Goal: Task Accomplishment & Management: Manage account settings

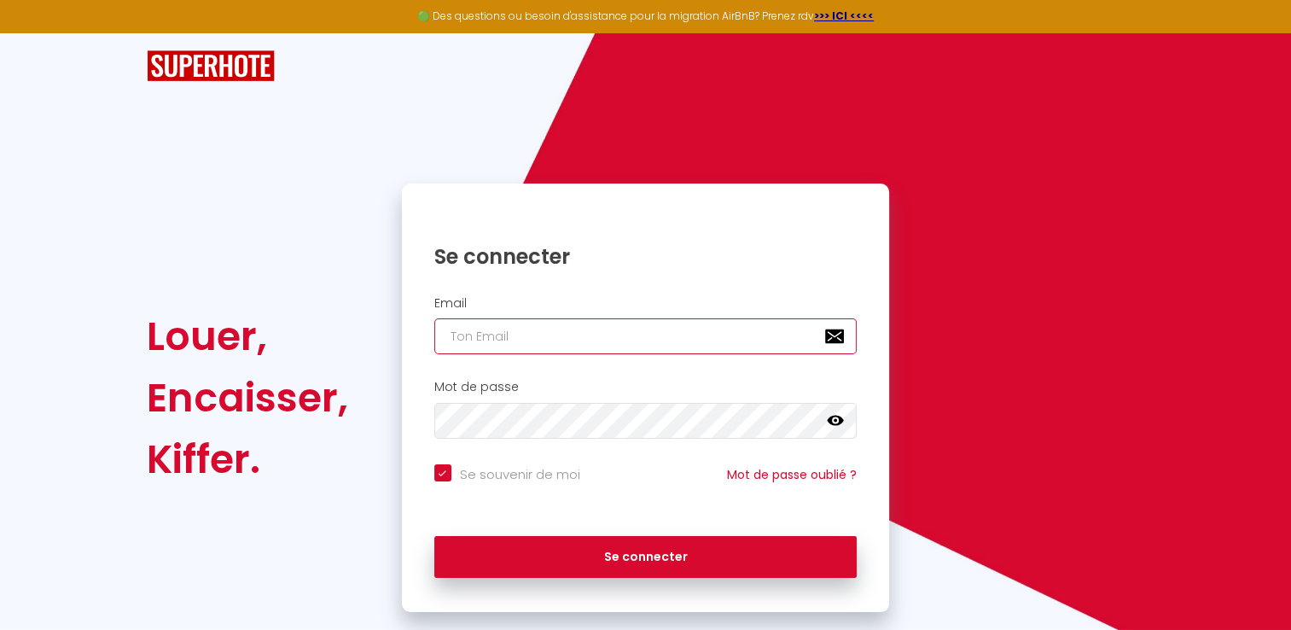
type input "[EMAIL_ADDRESS][DOMAIN_NAME]"
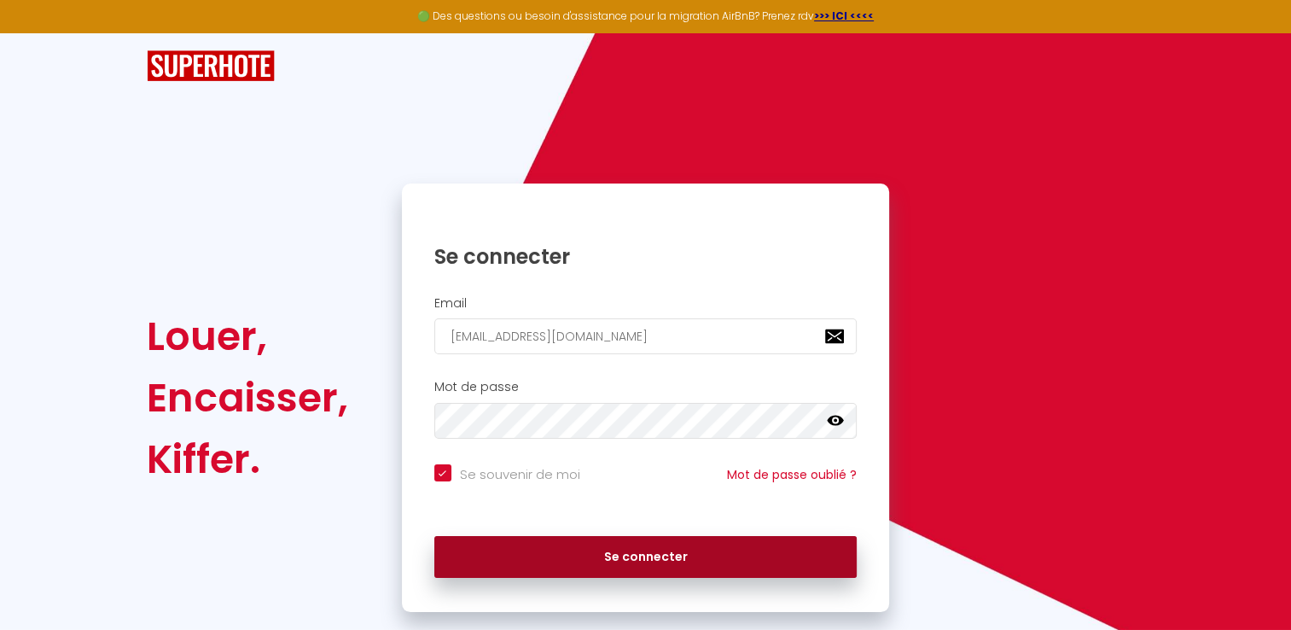
click at [524, 549] on button "Se connecter" at bounding box center [645, 557] width 423 height 43
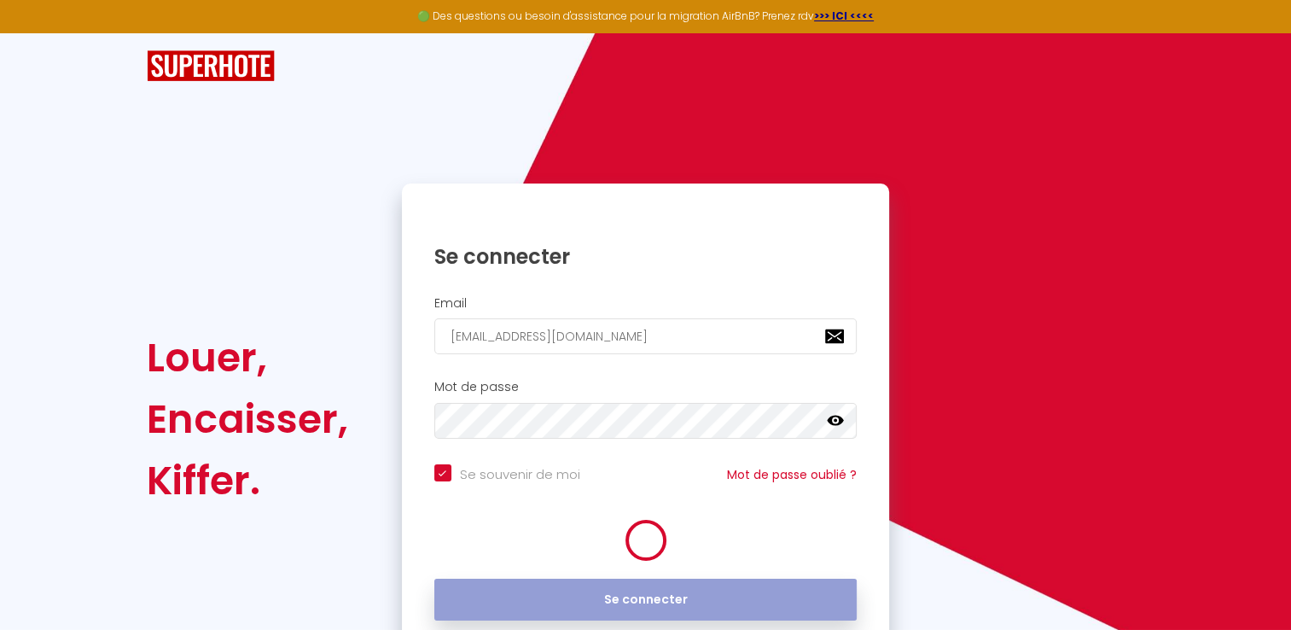
checkbox input "true"
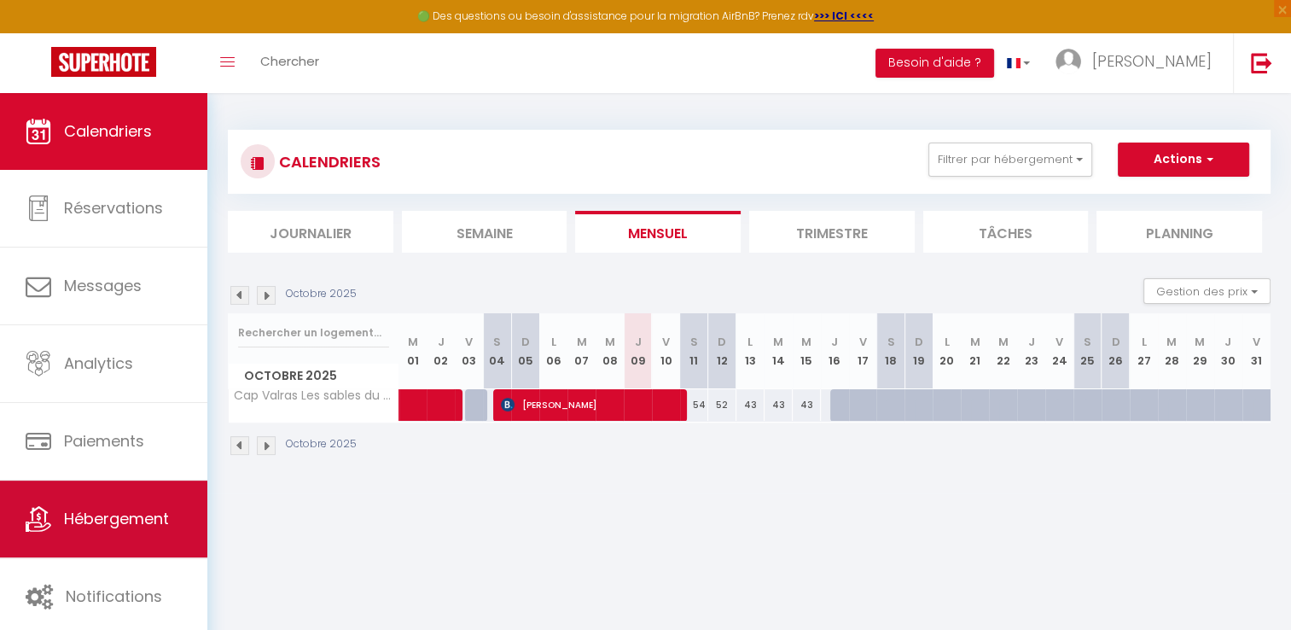
scroll to position [92, 0]
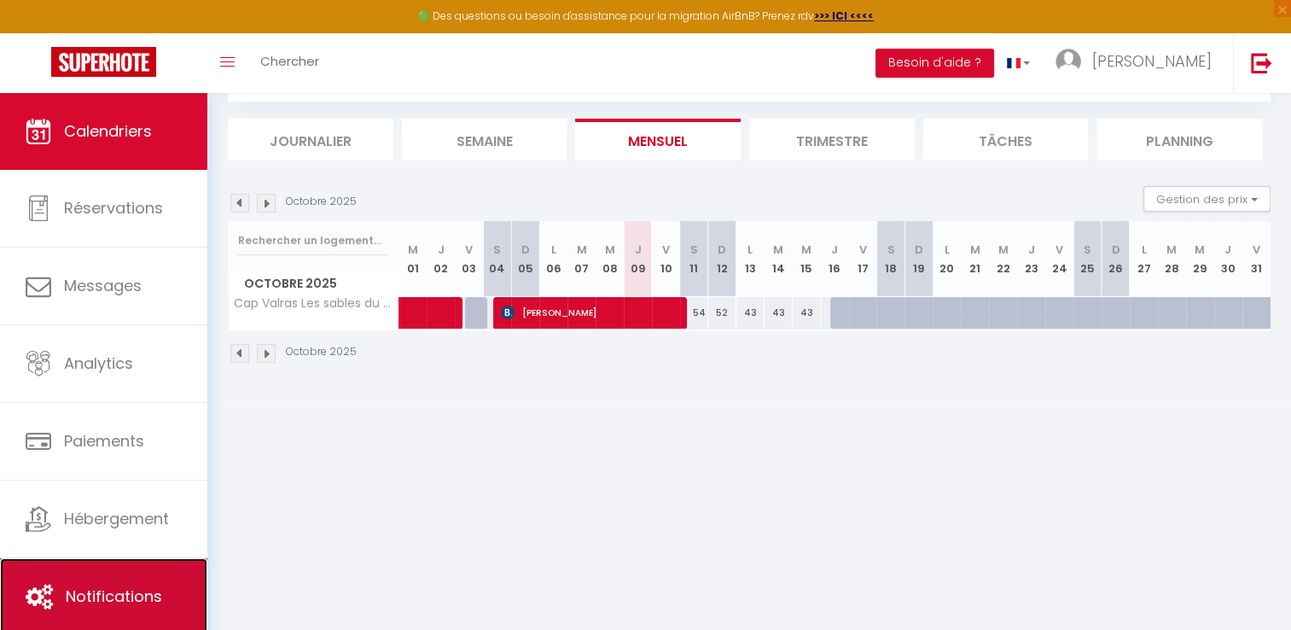
click at [118, 583] on link "Notifications" at bounding box center [103, 596] width 207 height 77
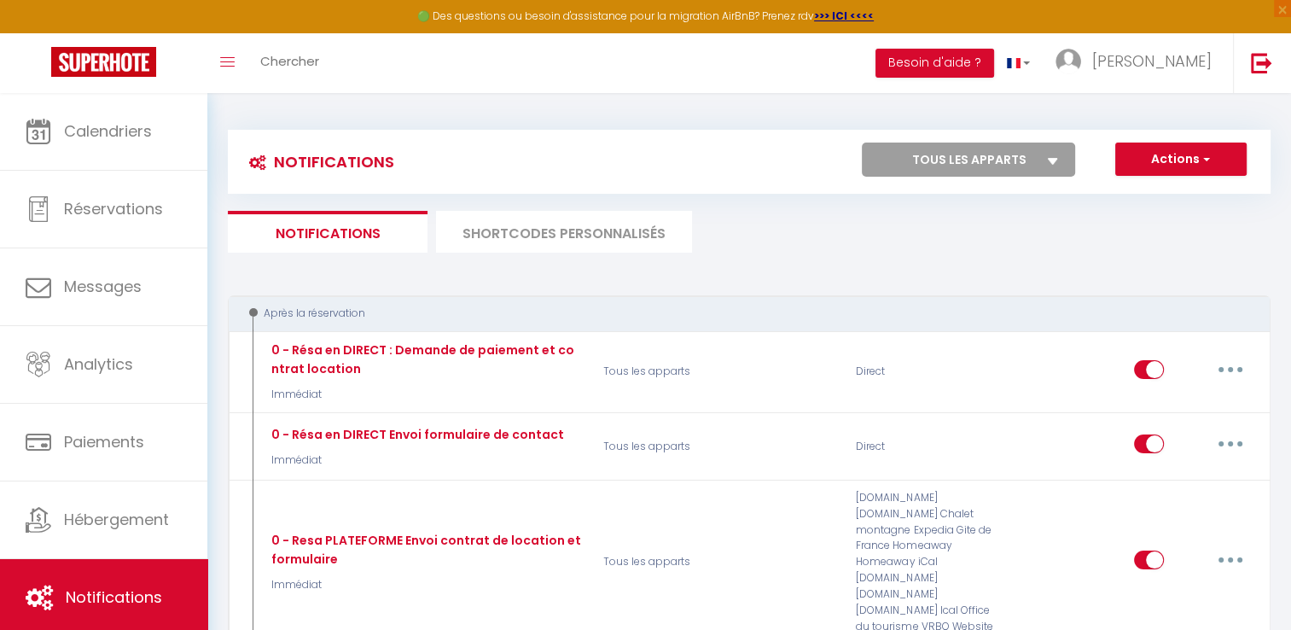
select select
checkbox input "false"
select select
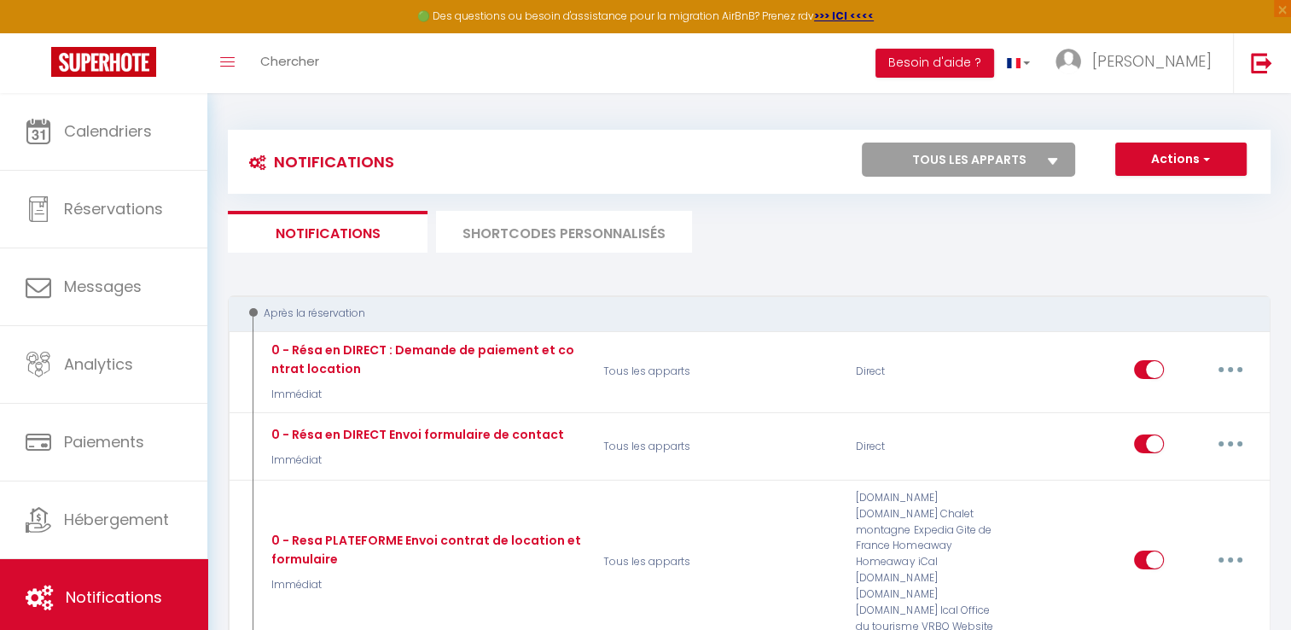
checkbox input "false"
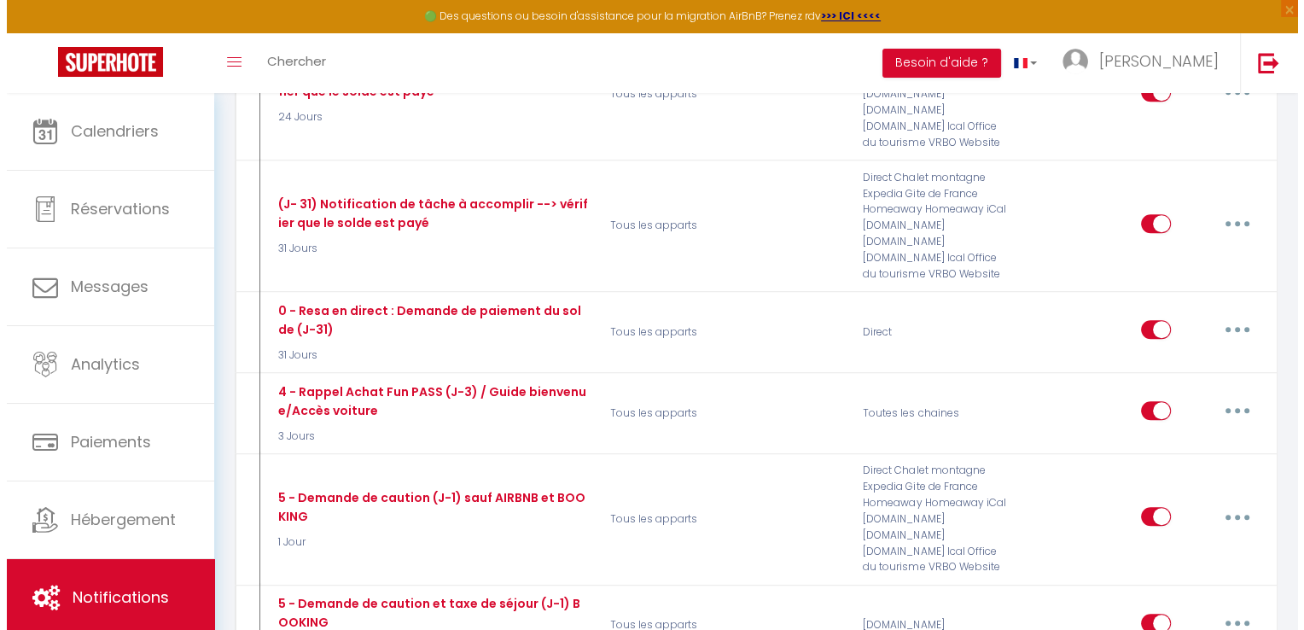
scroll to position [939, 0]
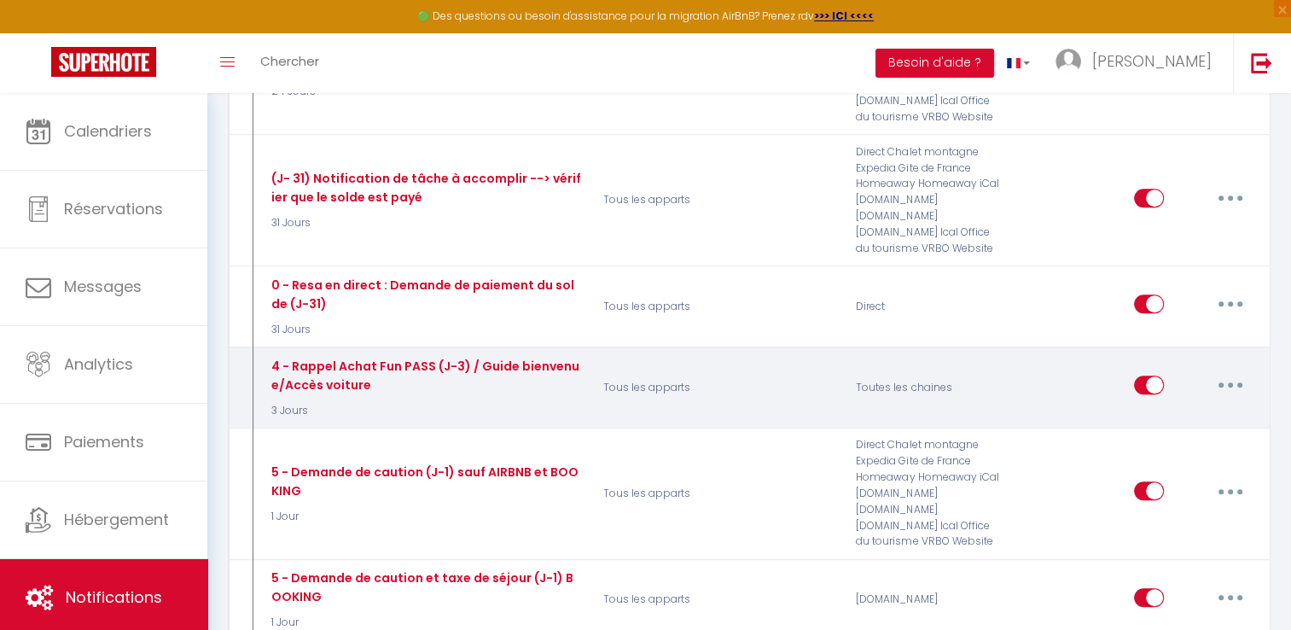
click at [1229, 382] on icon "button" at bounding box center [1230, 384] width 5 height 5
click at [1154, 410] on link "Editer" at bounding box center [1186, 424] width 126 height 29
type input "4 - Rappel Achat Fun PASS (J-3) / Guide bienvenue/Accès voiture"
select select "3 Jours"
select select "if_booking_is_paid"
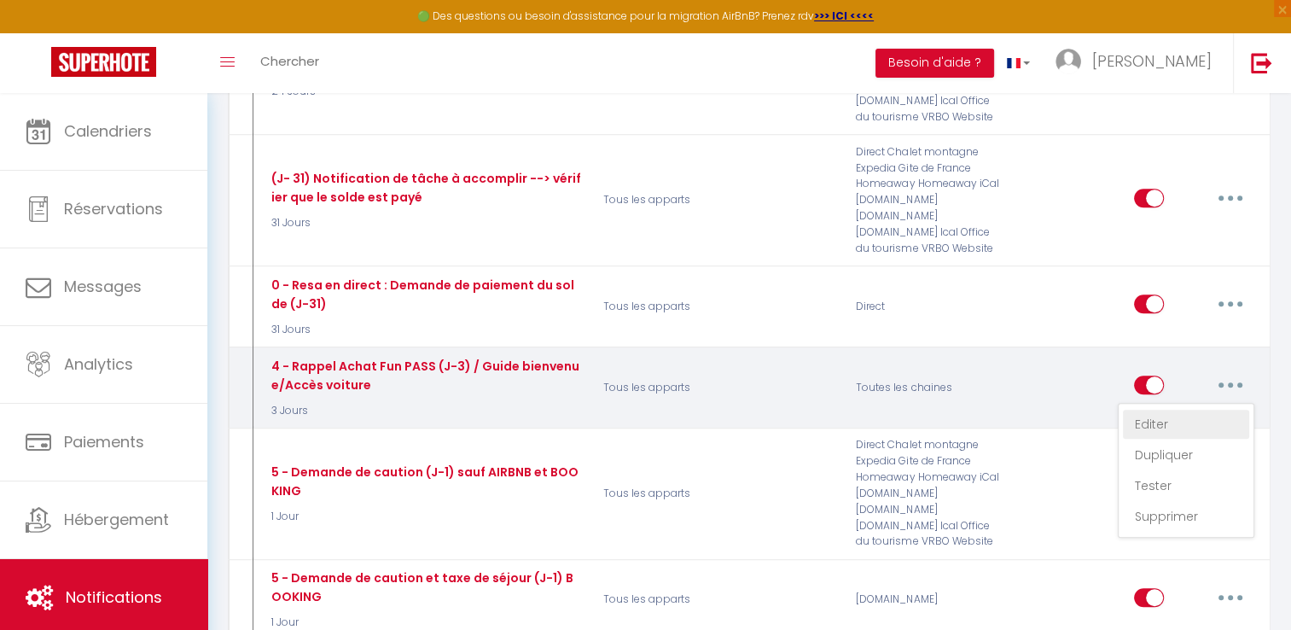
checkbox input "true"
checkbox input "false"
radio input "true"
type input "Le jour J approche - [RENTAL:NAME]"
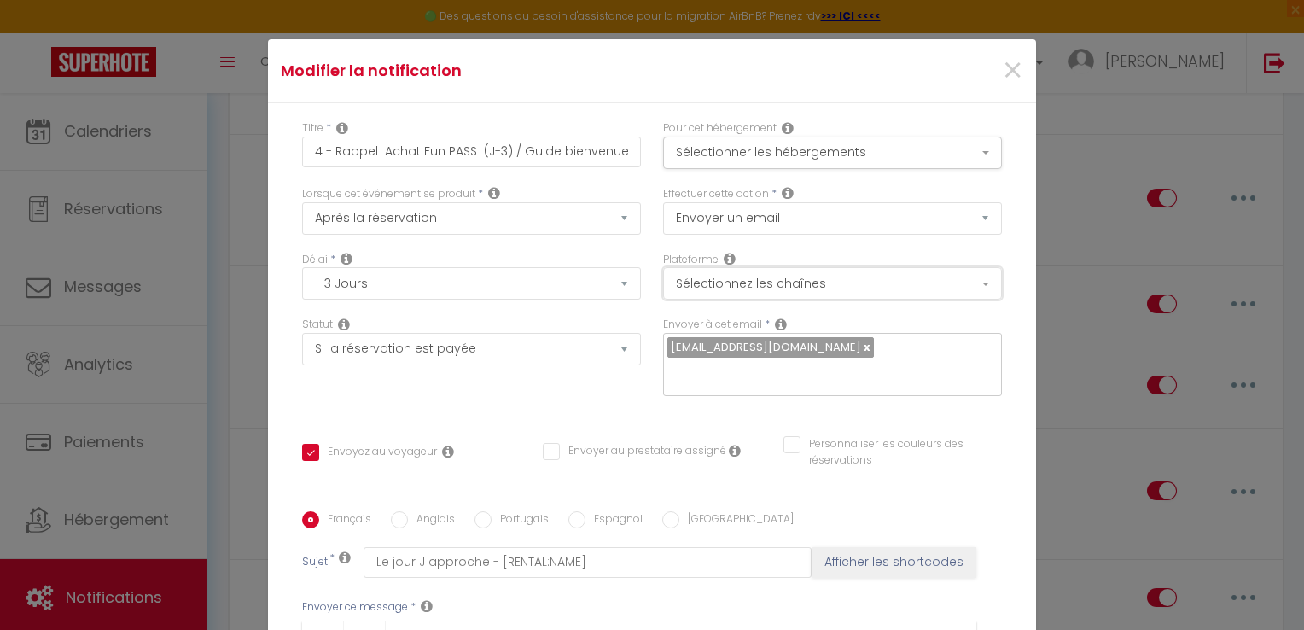
click at [843, 285] on button "Sélectionnez les chaînes" at bounding box center [832, 283] width 339 height 32
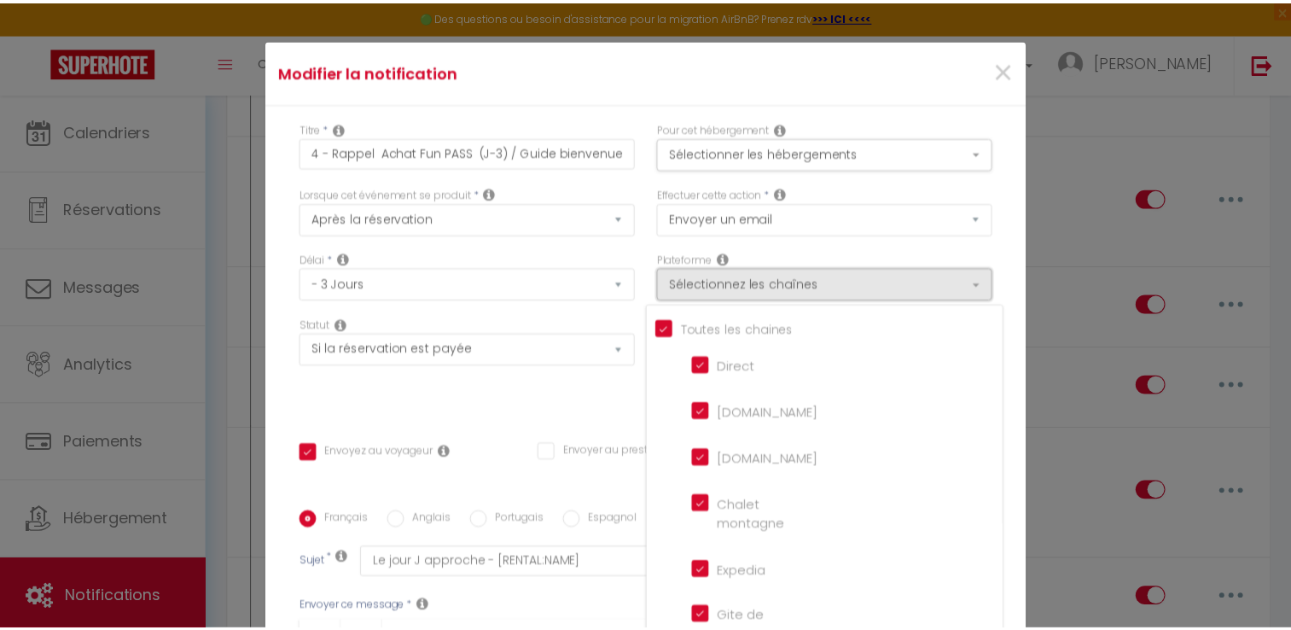
scroll to position [1028, 0]
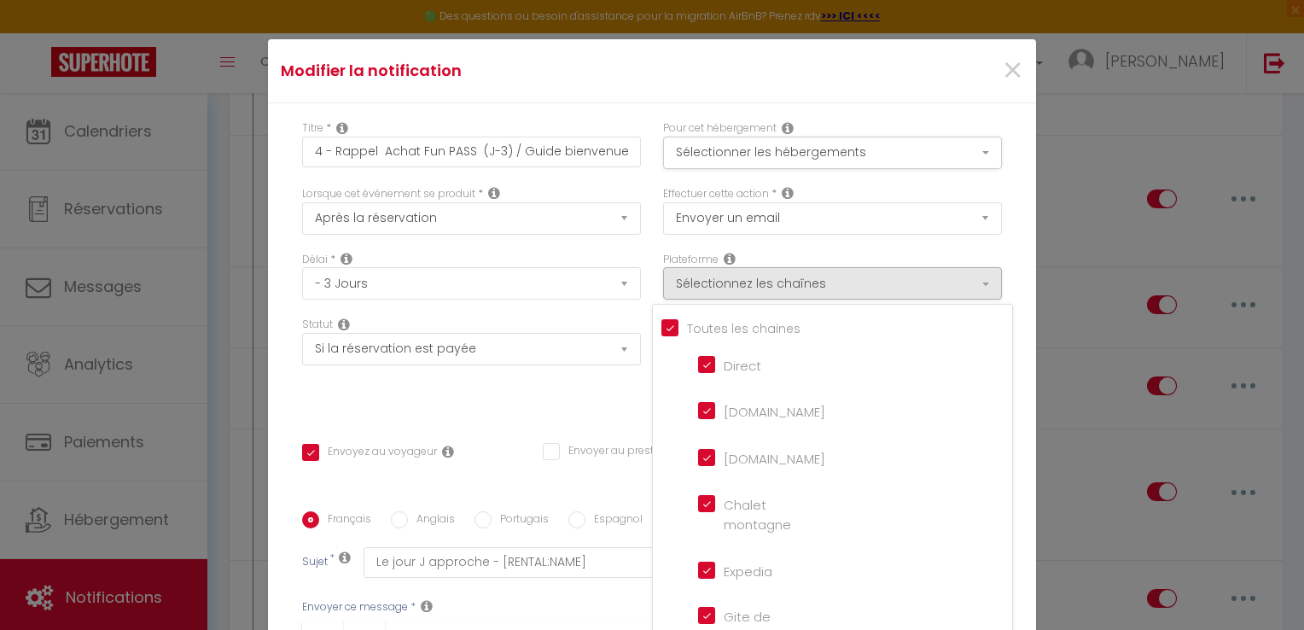
click at [728, 73] on h4 "Modifier la notification" at bounding box center [524, 71] width 487 height 24
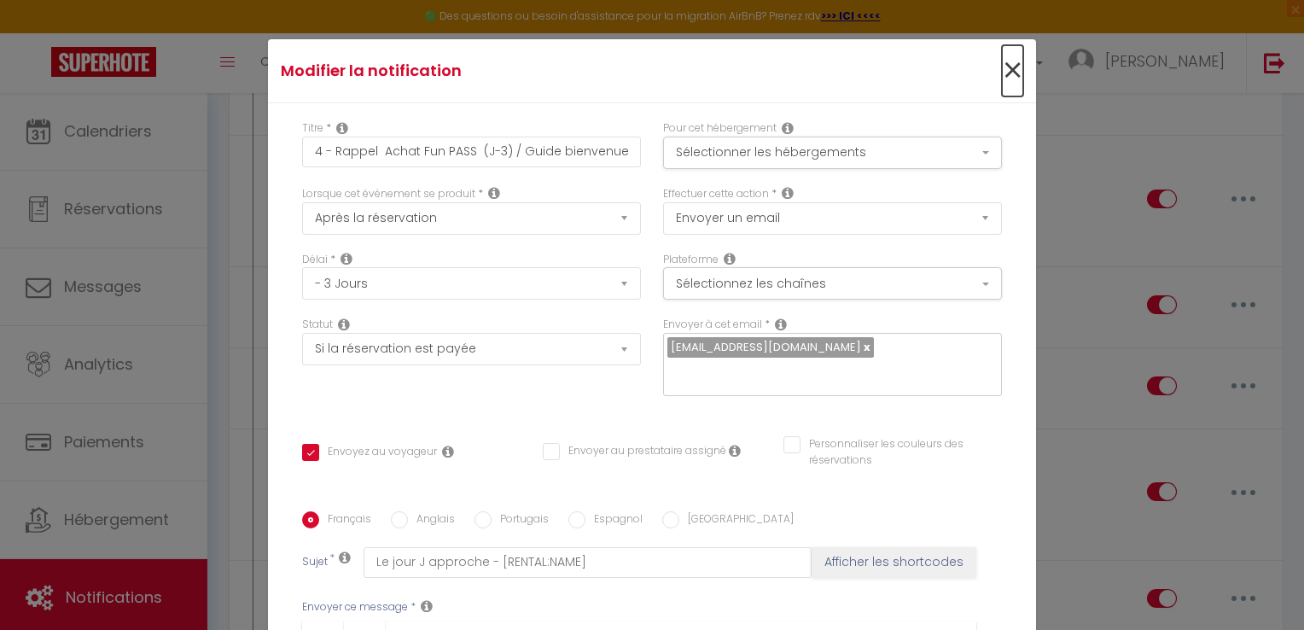
click at [1002, 74] on span "×" at bounding box center [1012, 70] width 21 height 51
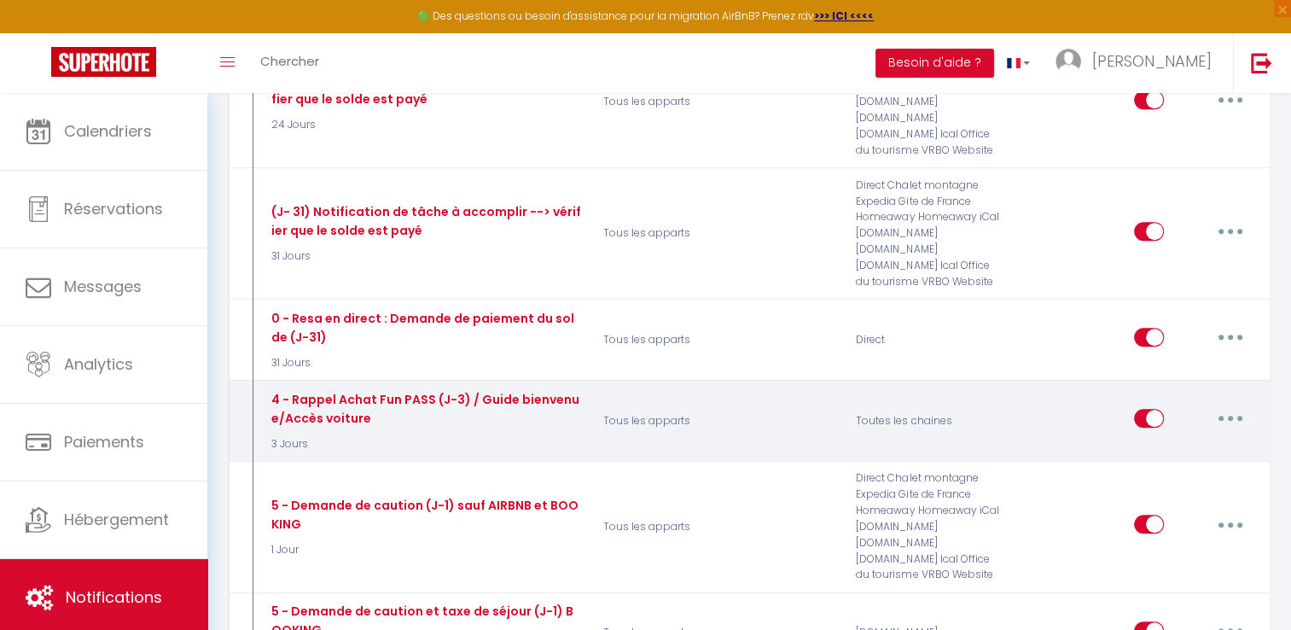
scroll to position [942, 0]
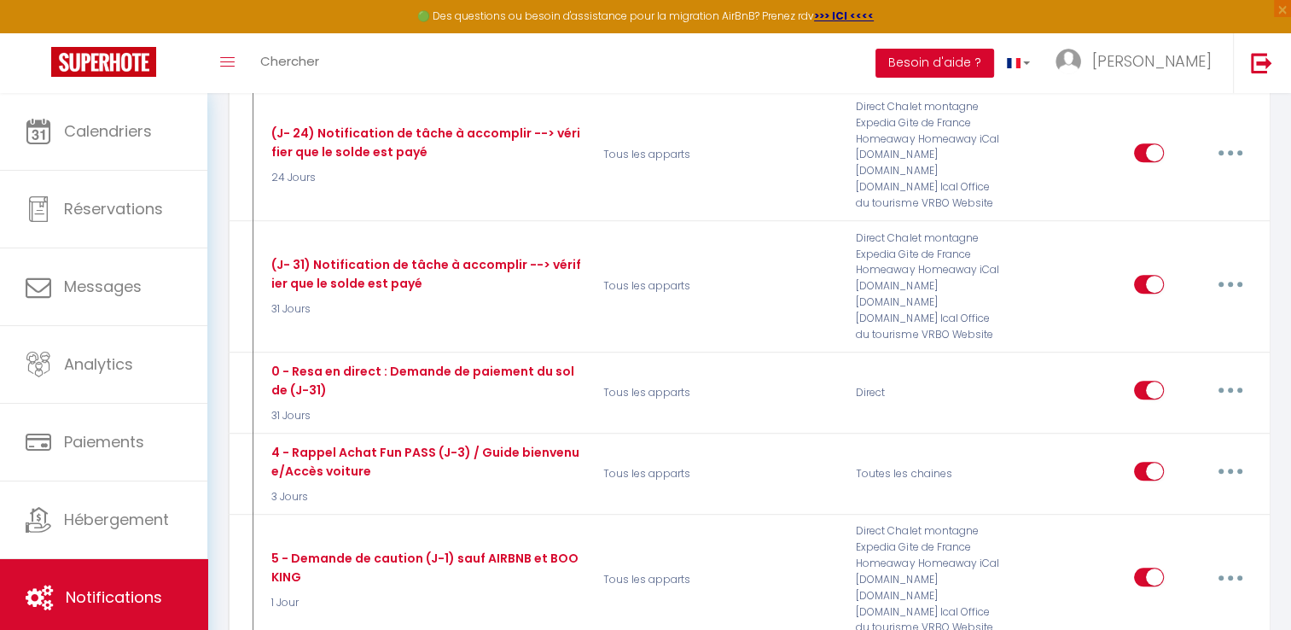
click at [980, 61] on button "Besoin d'aide ?" at bounding box center [935, 63] width 119 height 29
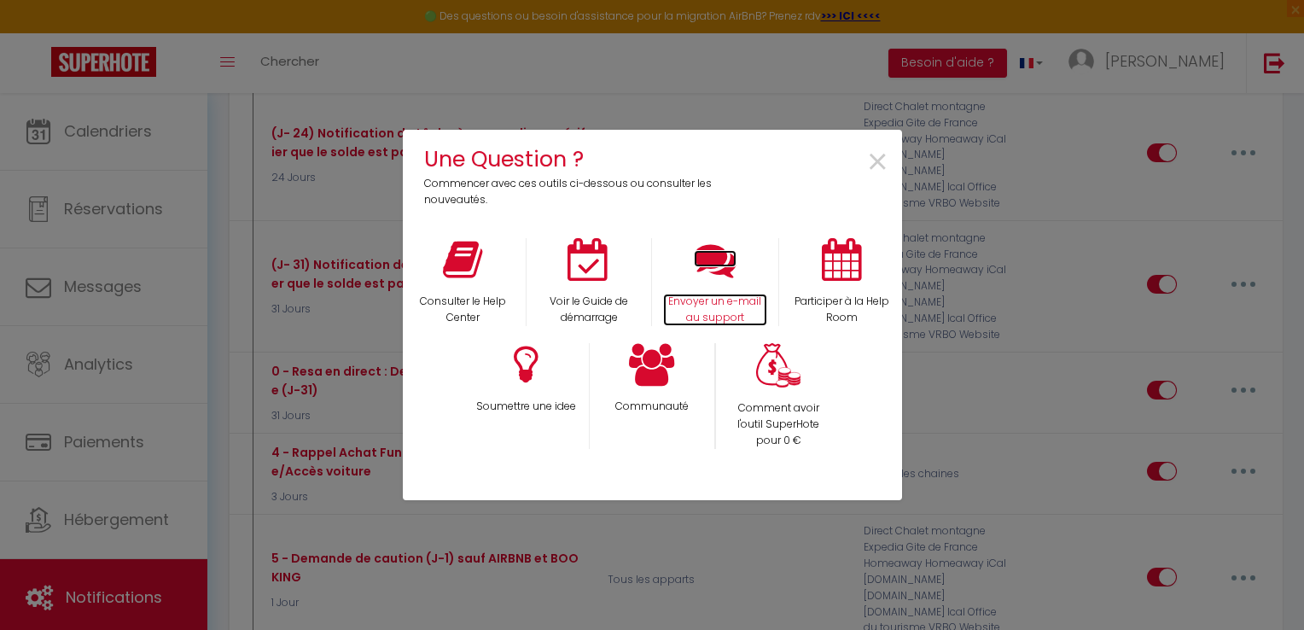
click at [721, 278] on icon at bounding box center [715, 259] width 43 height 43
click at [874, 160] on span "×" at bounding box center [877, 163] width 23 height 54
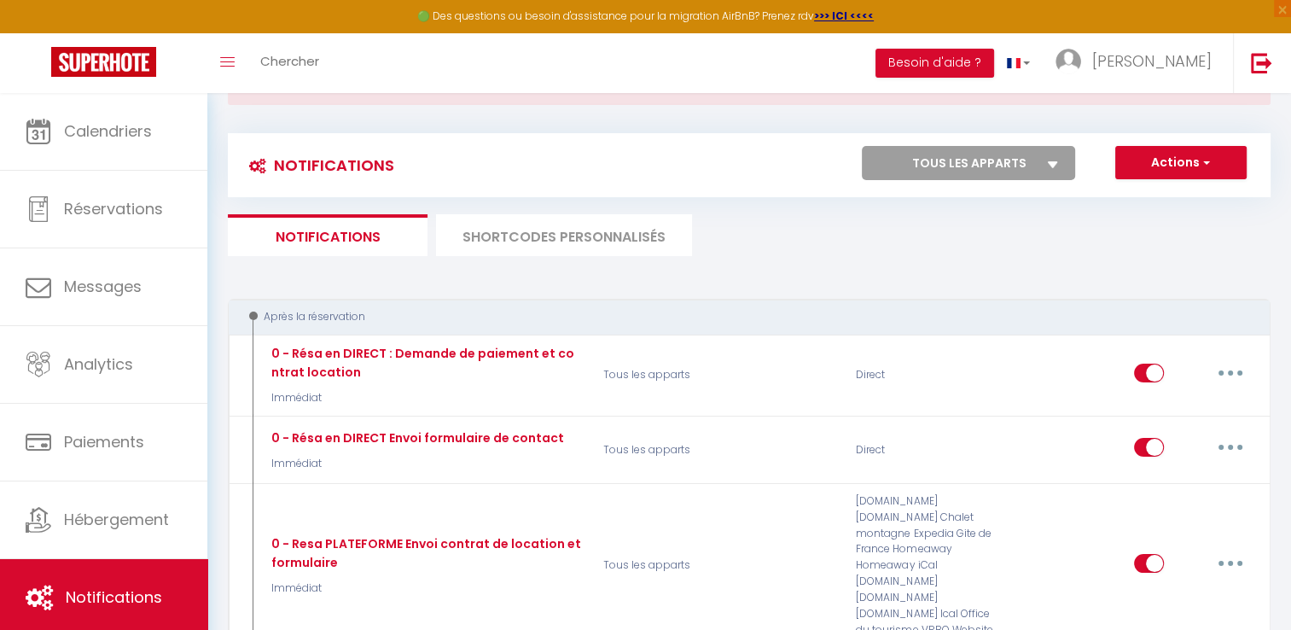
scroll to position [0, 0]
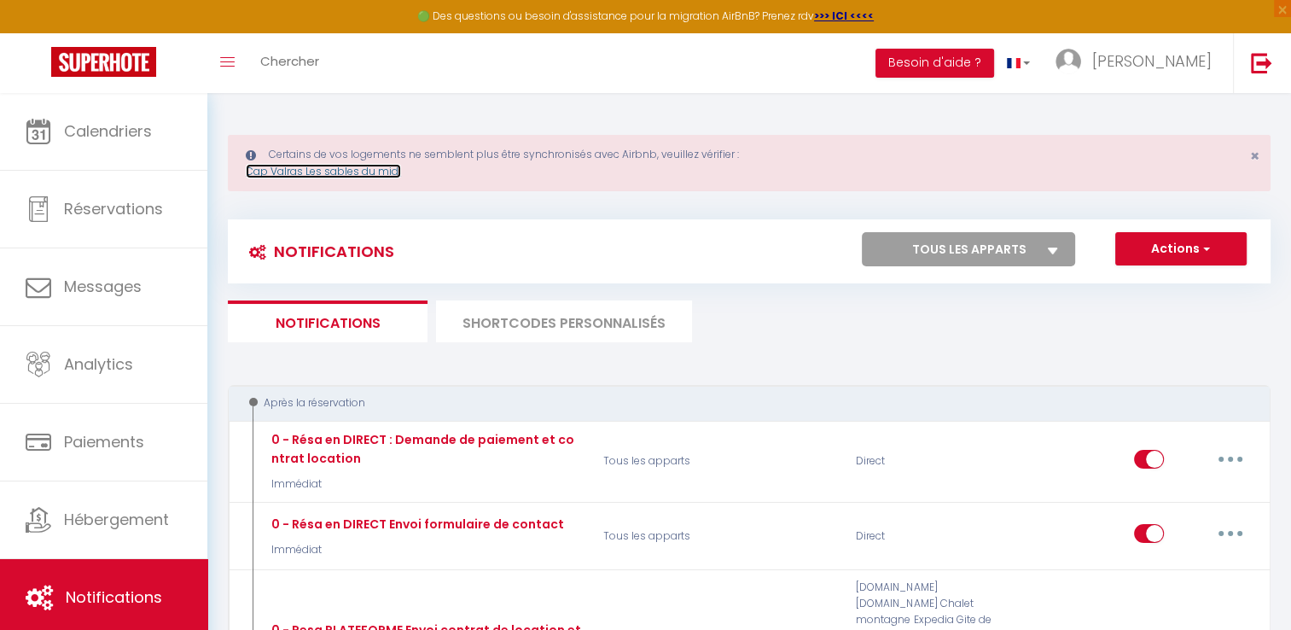
click at [371, 174] on link "Cap Valras Les sables du midi" at bounding box center [323, 171] width 155 height 15
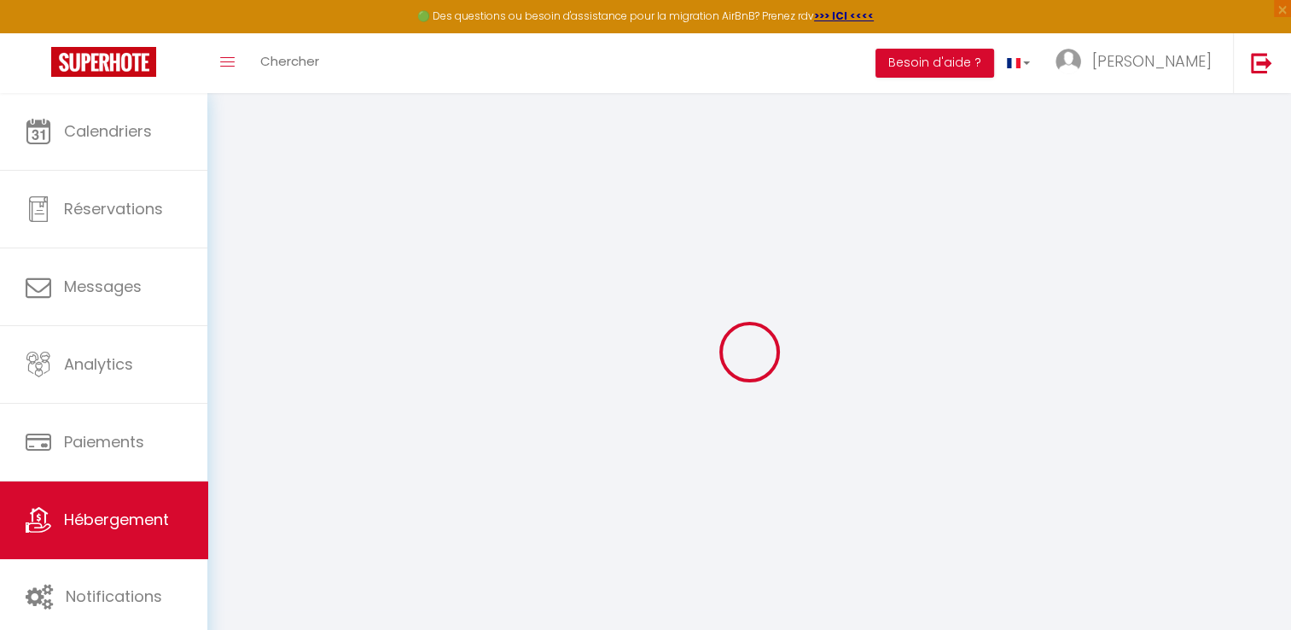
type input "Cap Valras Les sables du midi"
type input "[PERSON_NAME]"
type input "VIEIRA DOS REIS"
type input "[STREET_ADDRESS]"
type input "94230"
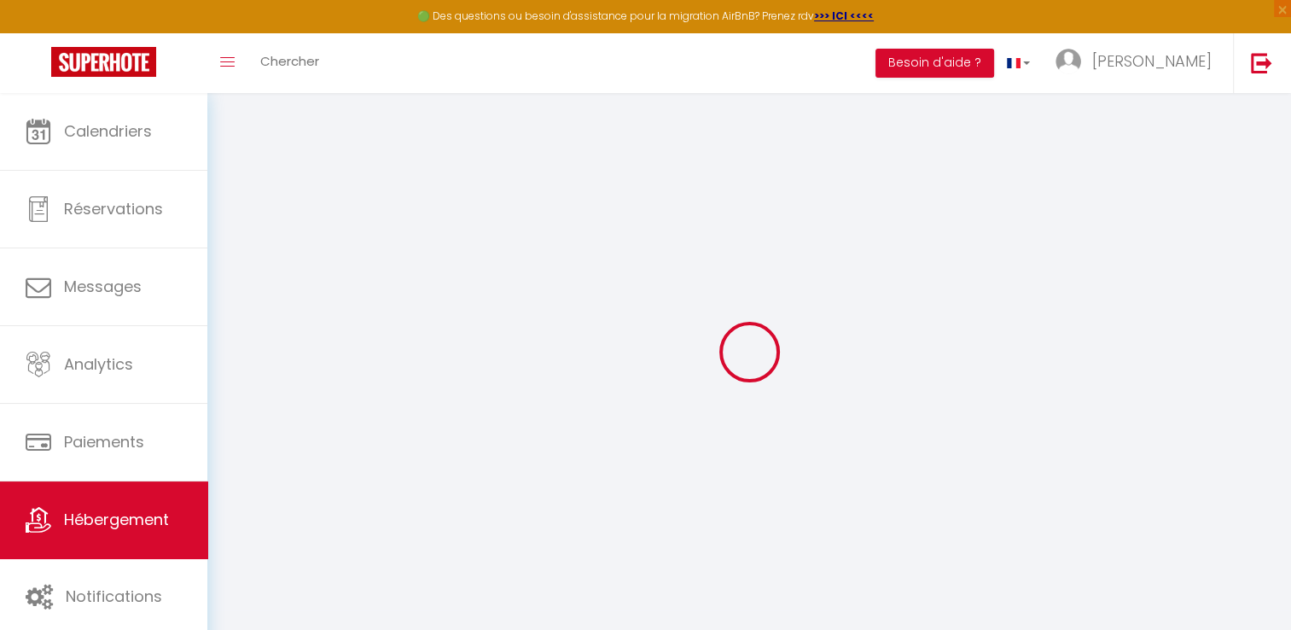
type input "CACHAN"
select select "houses"
select select "6"
select select "3"
type input "48"
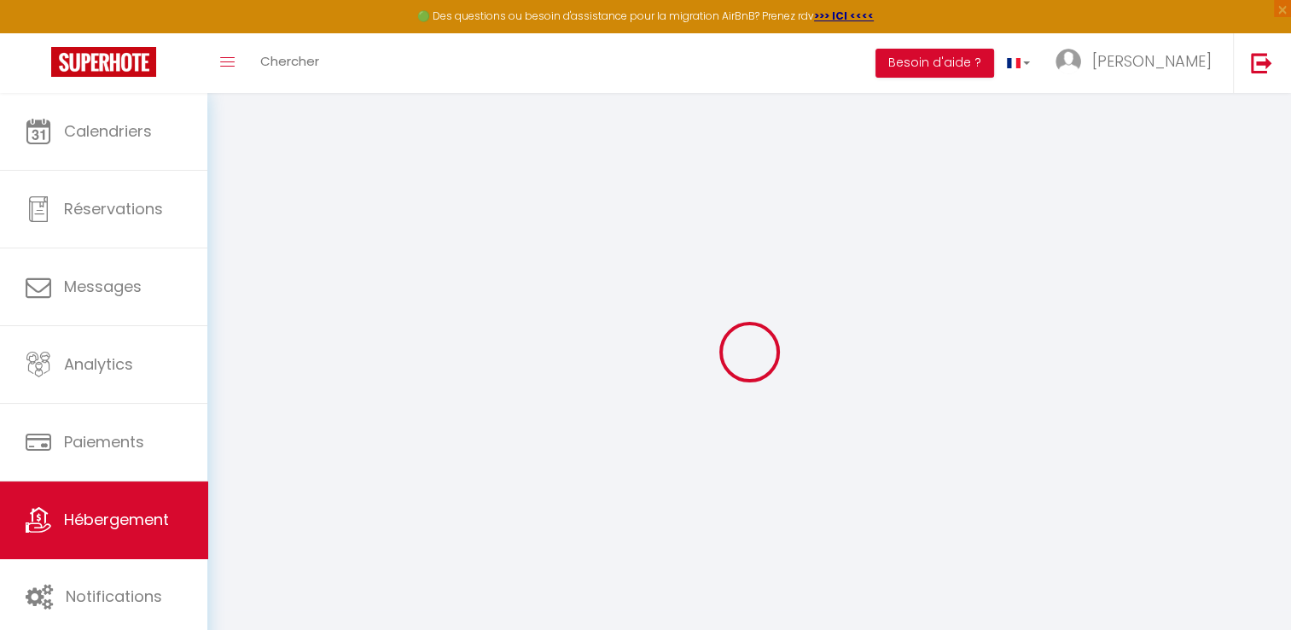
type input "0.88"
type input "800"
select select
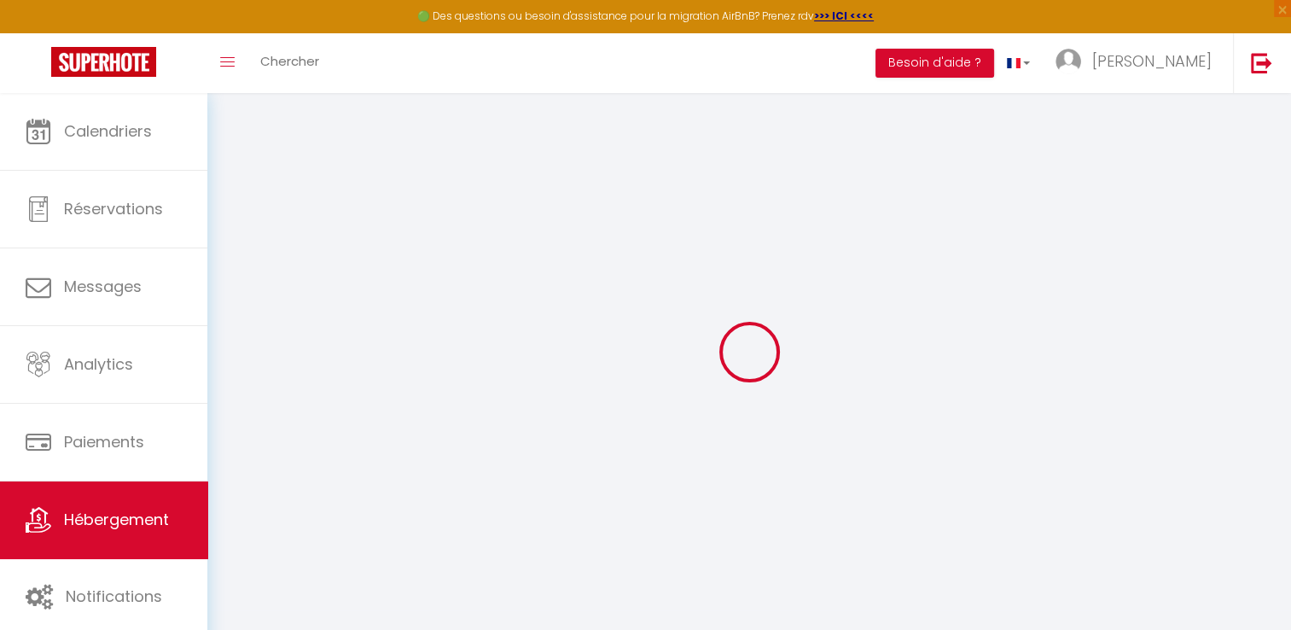
select select
type input "[STREET_ADDRESS]"
type input "34350"
type input "Valras-Plage"
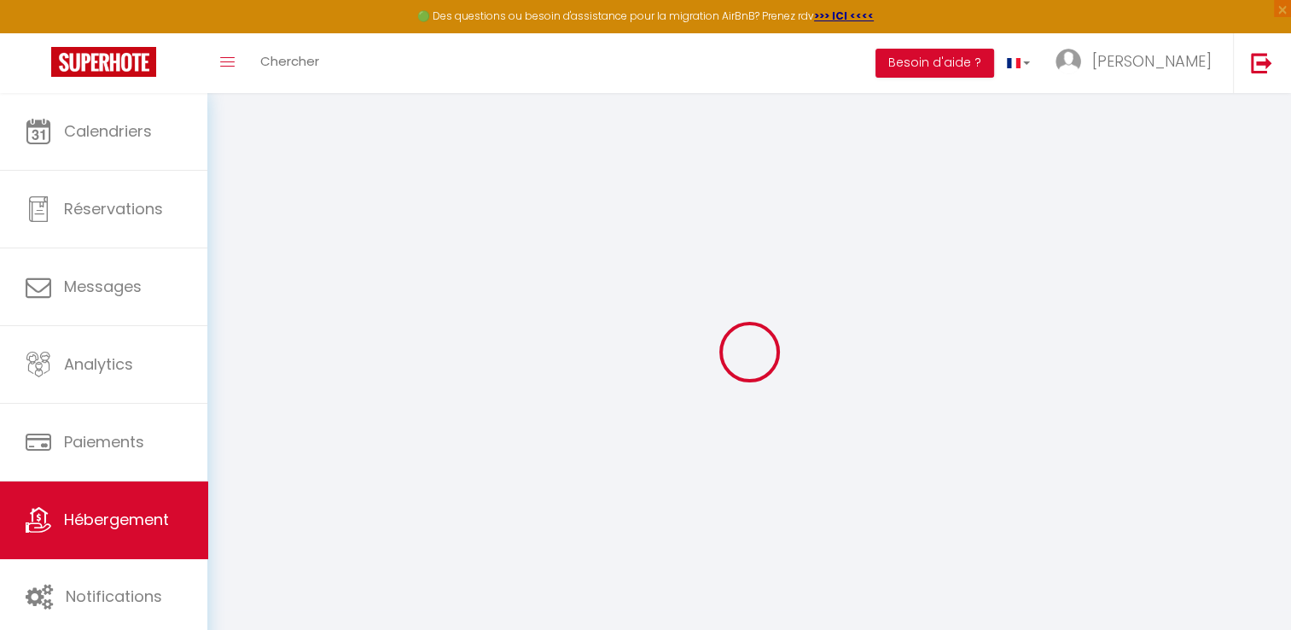
type input "[EMAIL_ADDRESS][DOMAIN_NAME]"
select select "10796"
checkbox input "false"
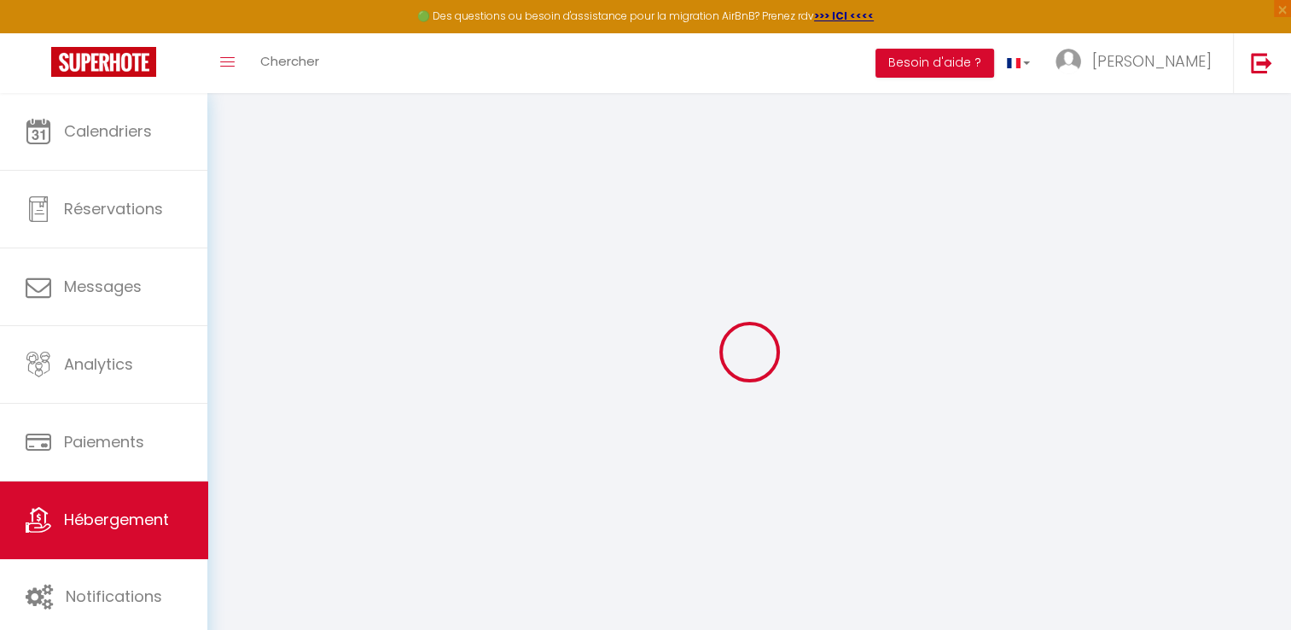
checkbox input "false"
type input "0"
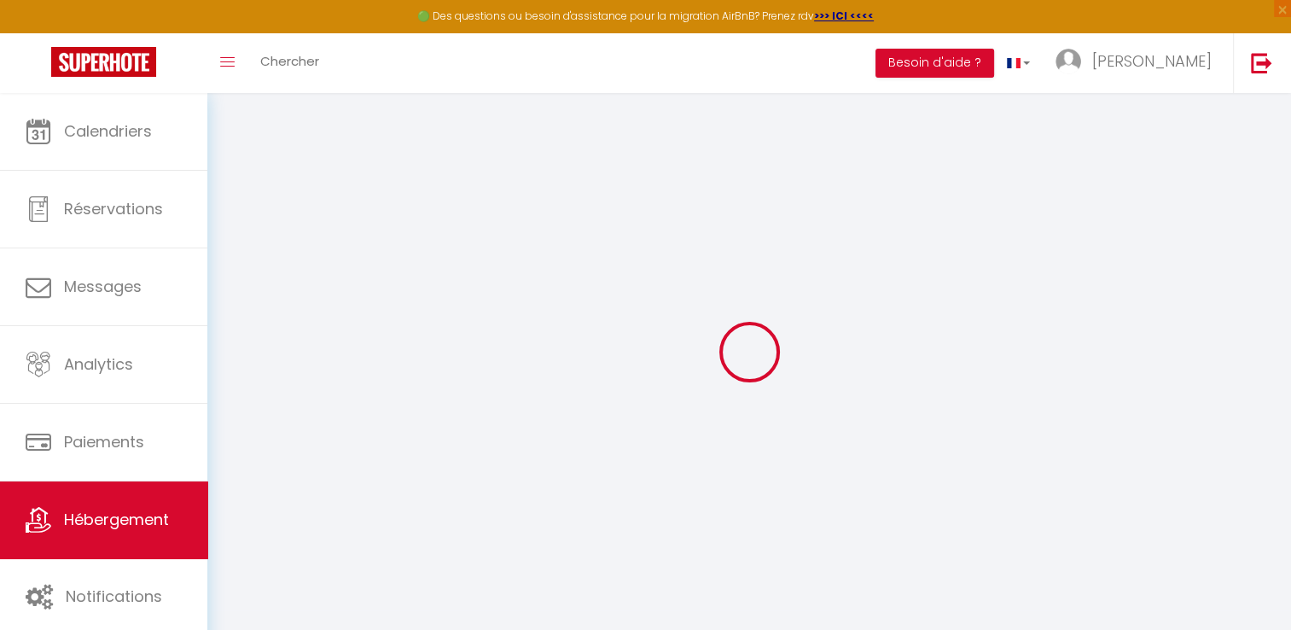
select select
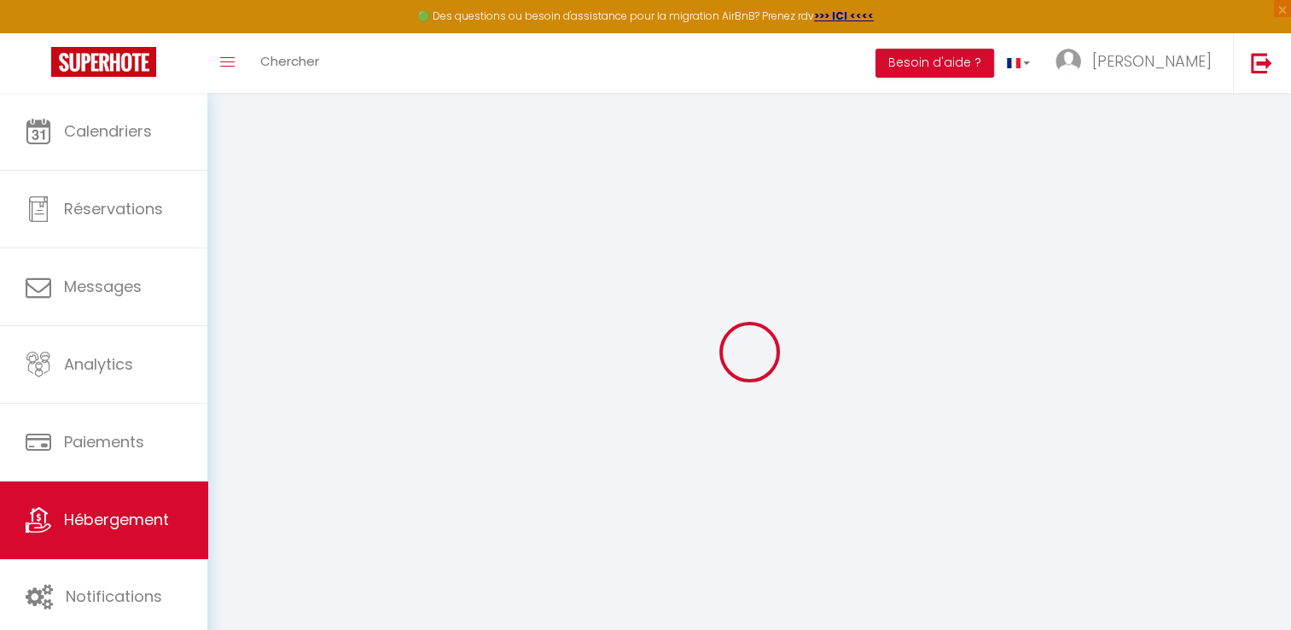
checkbox input "false"
select select
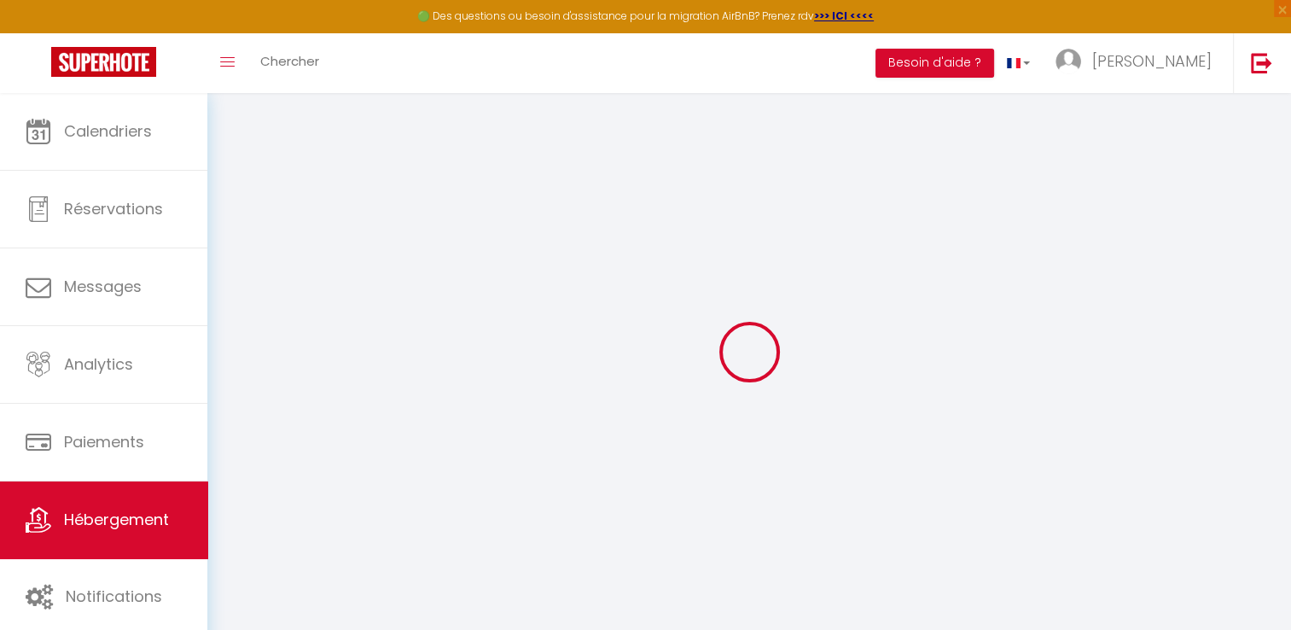
select select
checkbox input "false"
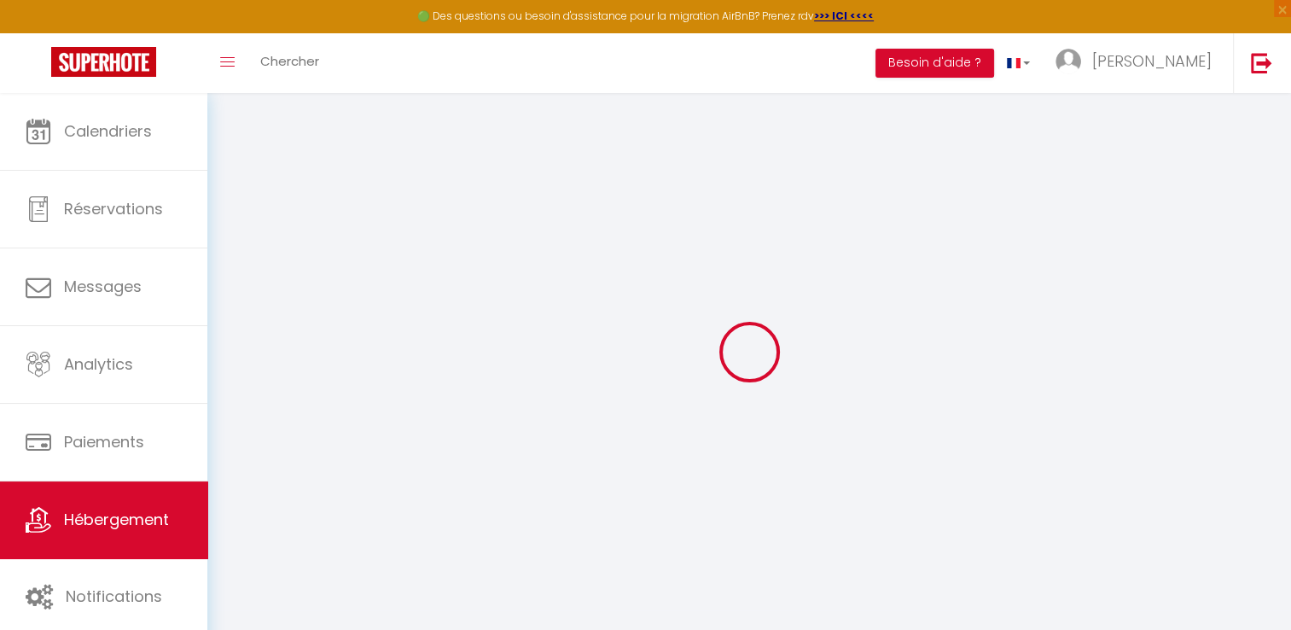
checkbox input "false"
select select
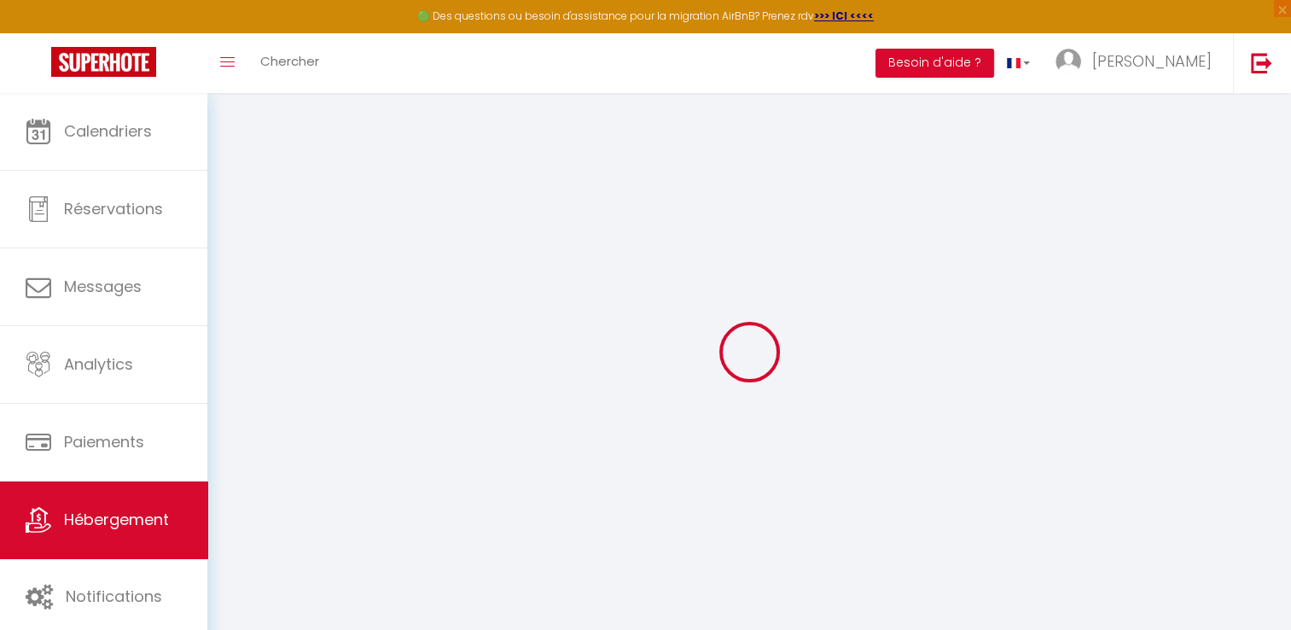
select select
checkbox input "false"
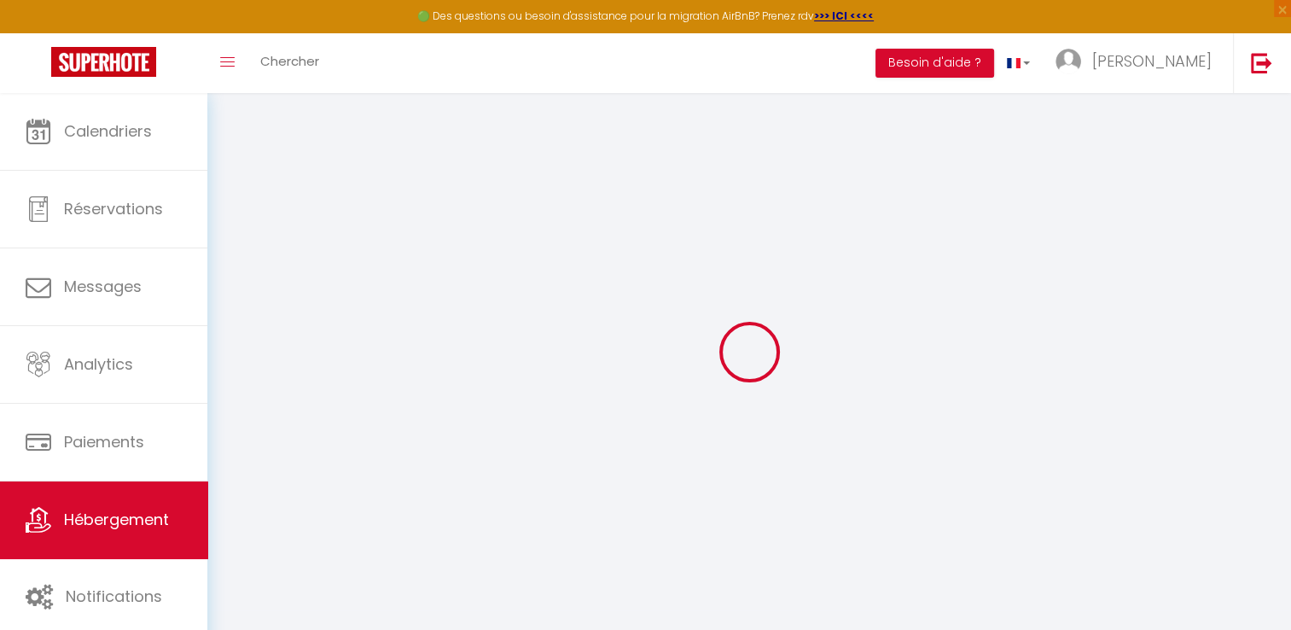
checkbox input "false"
select select "bungalow"
select select "35689"
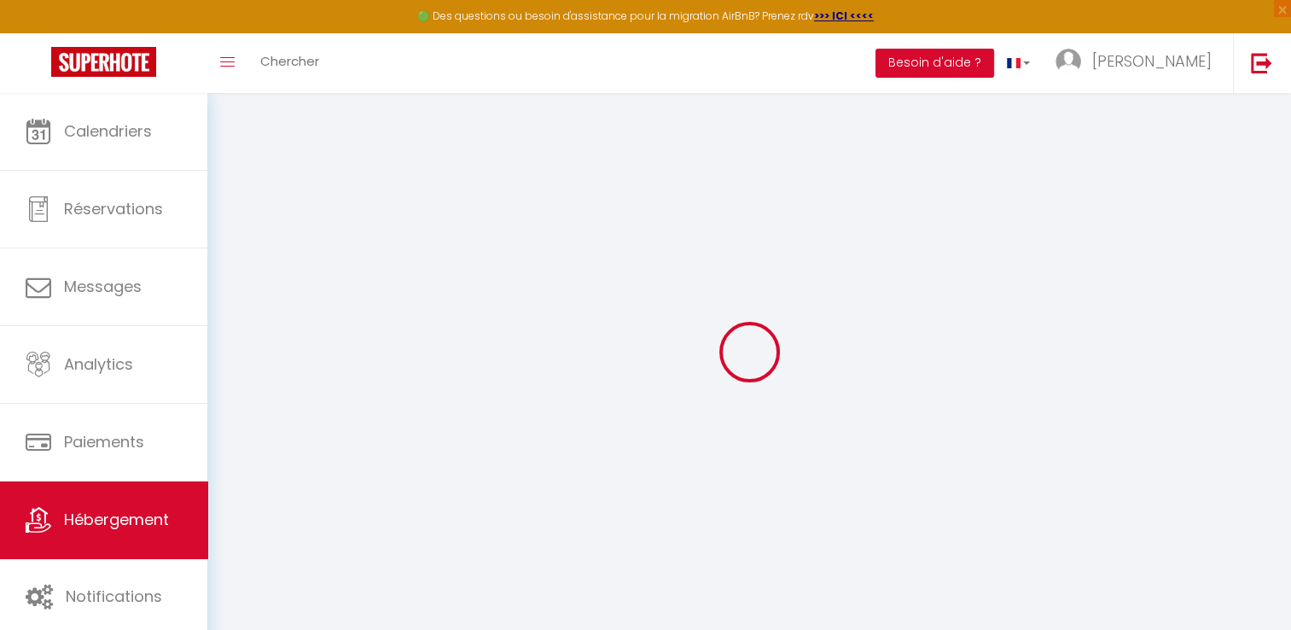
select select "14:00"
select select "19:00"
select select "10:00"
select select "30"
select select "60"
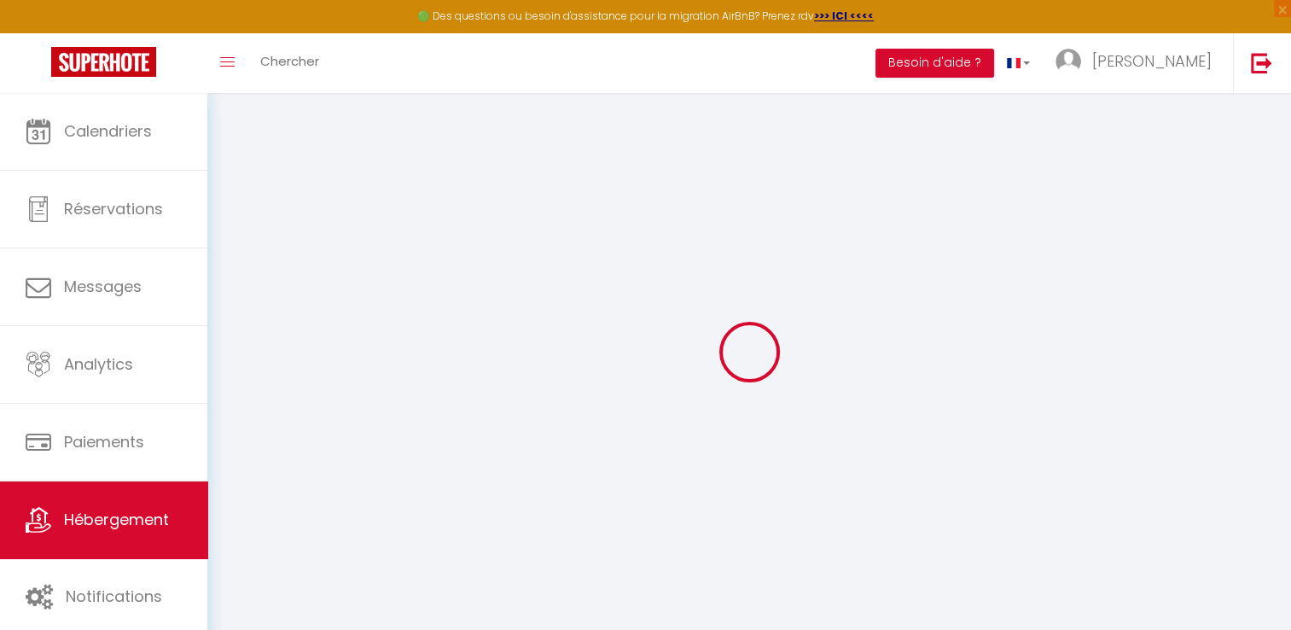
checkbox input "false"
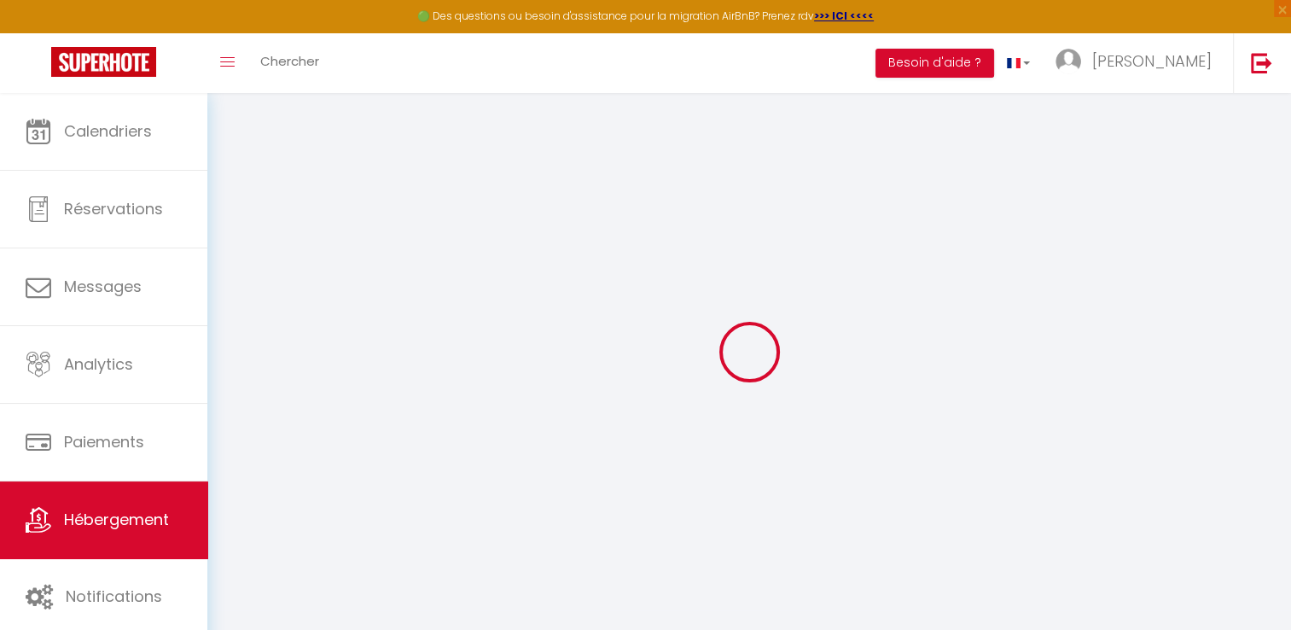
checkbox input "false"
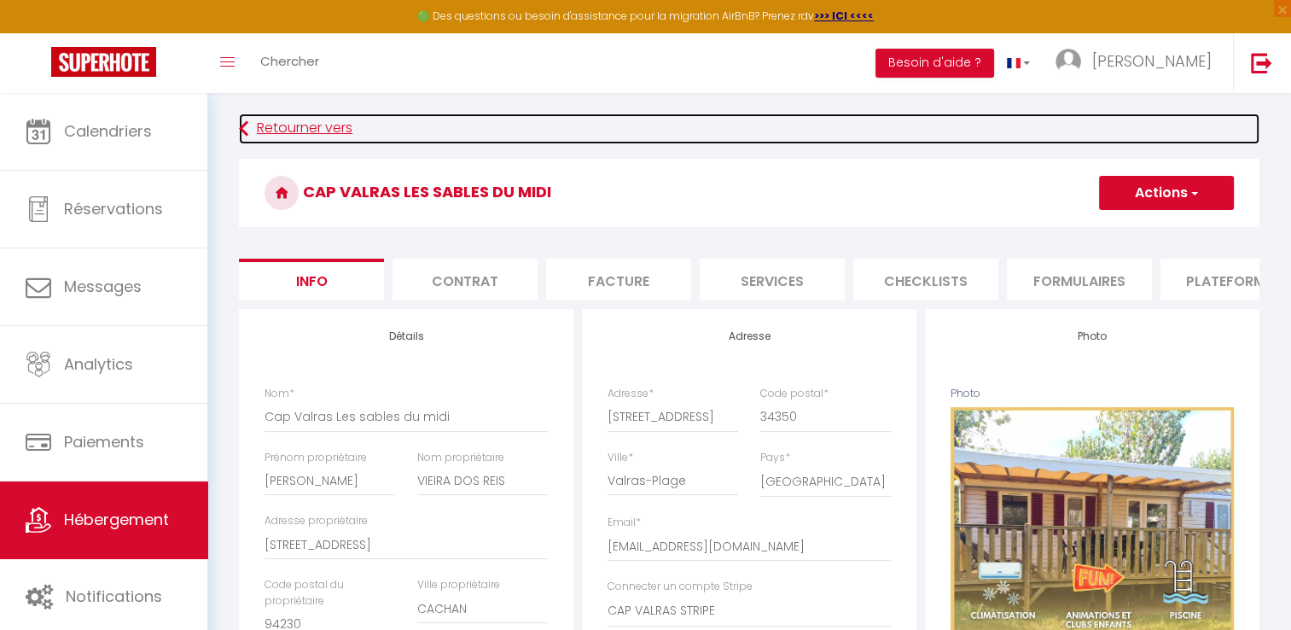
click at [322, 135] on link "Retourner vers" at bounding box center [749, 129] width 1021 height 31
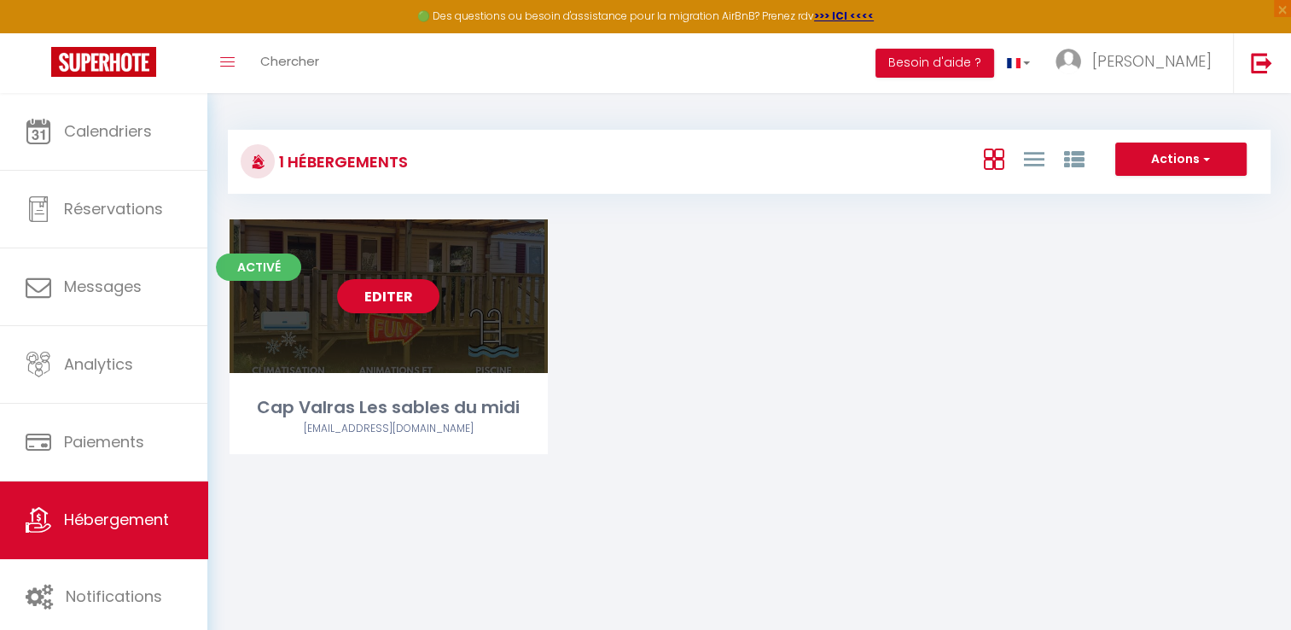
click at [432, 322] on div "Editer" at bounding box center [389, 296] width 318 height 154
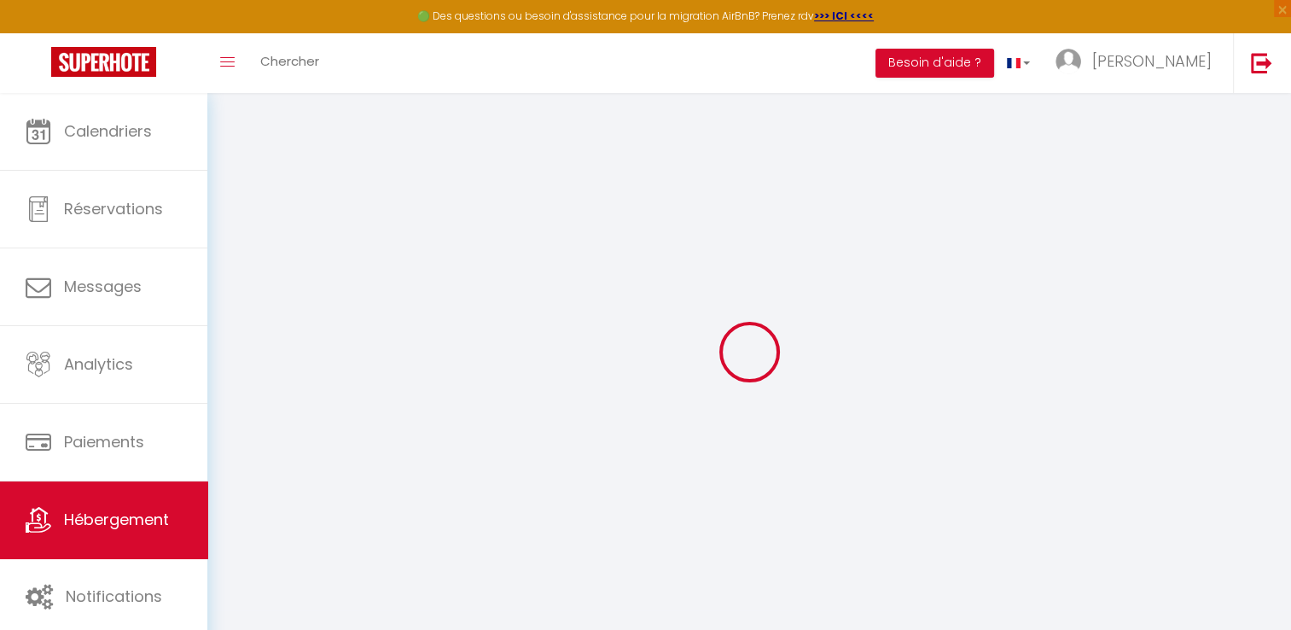
select select "6754-1275169790681226684"
select select "+ 15 %"
select select "+ 17 %"
select select "+ 2 %"
select select "+ 10 %"
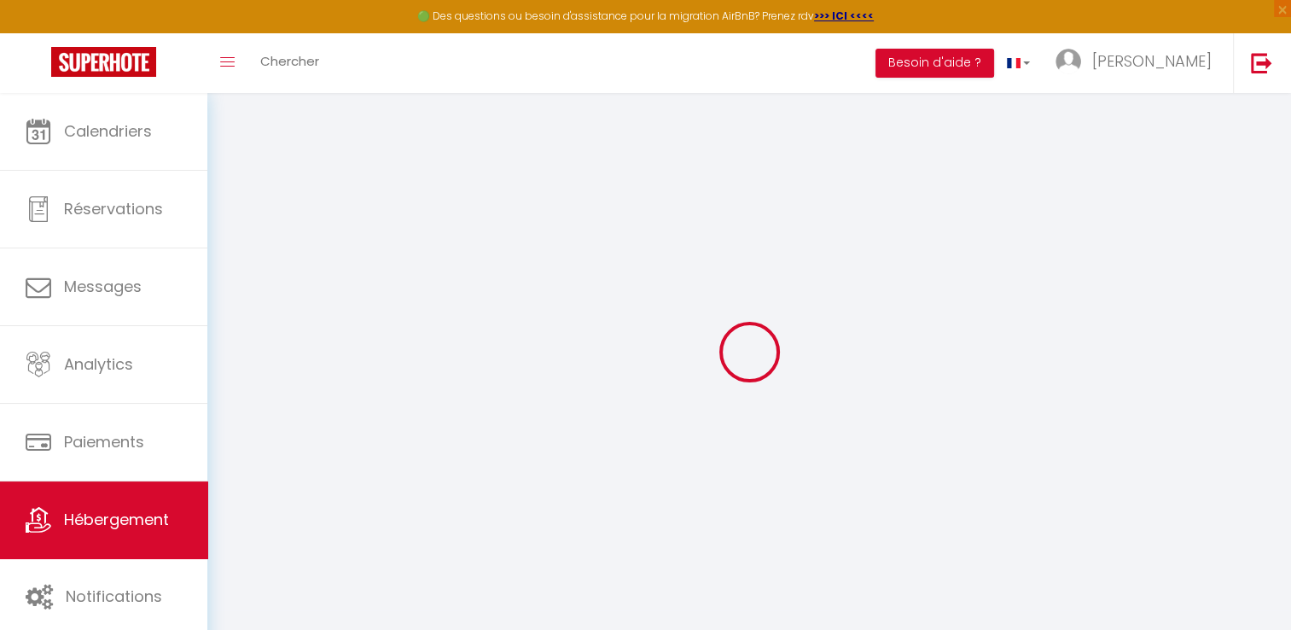
checkbox input "false"
select select "14:00"
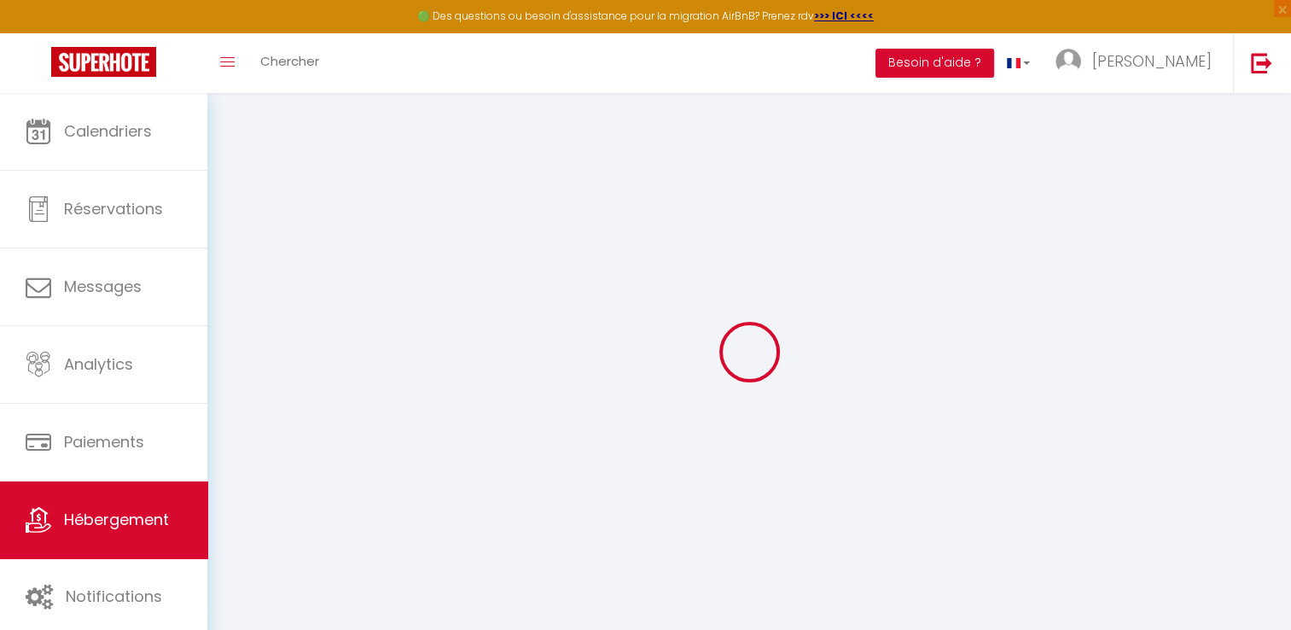
select select "19:00"
select select "10:00"
select select "30"
select select "60"
select select "well_reviewed_guests"
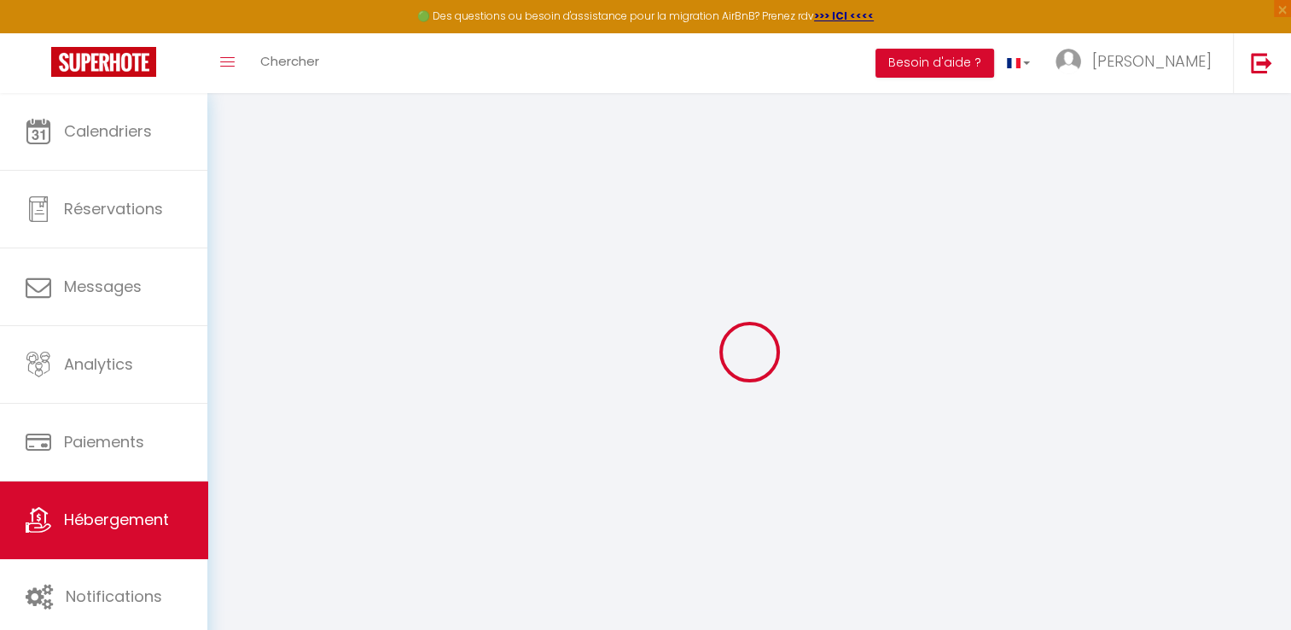
select select "EUR"
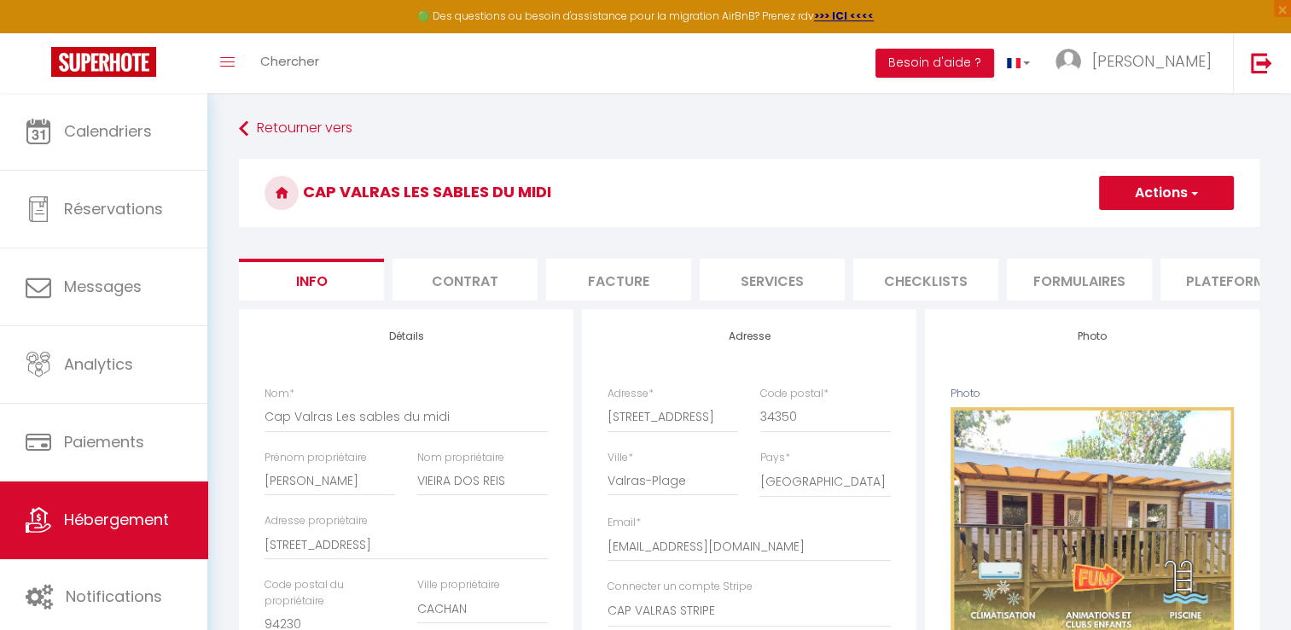
click at [1055, 288] on li "Formulaires" at bounding box center [1079, 280] width 145 height 42
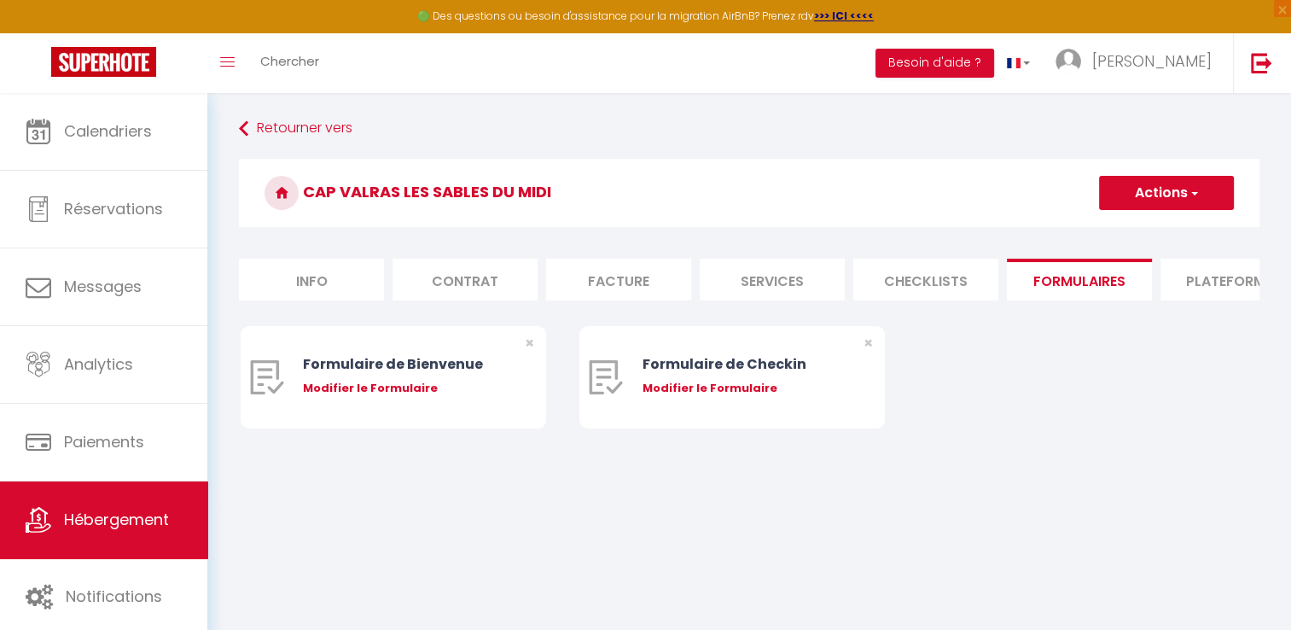
click at [1195, 287] on li "Plateformes" at bounding box center [1233, 280] width 145 height 42
select select
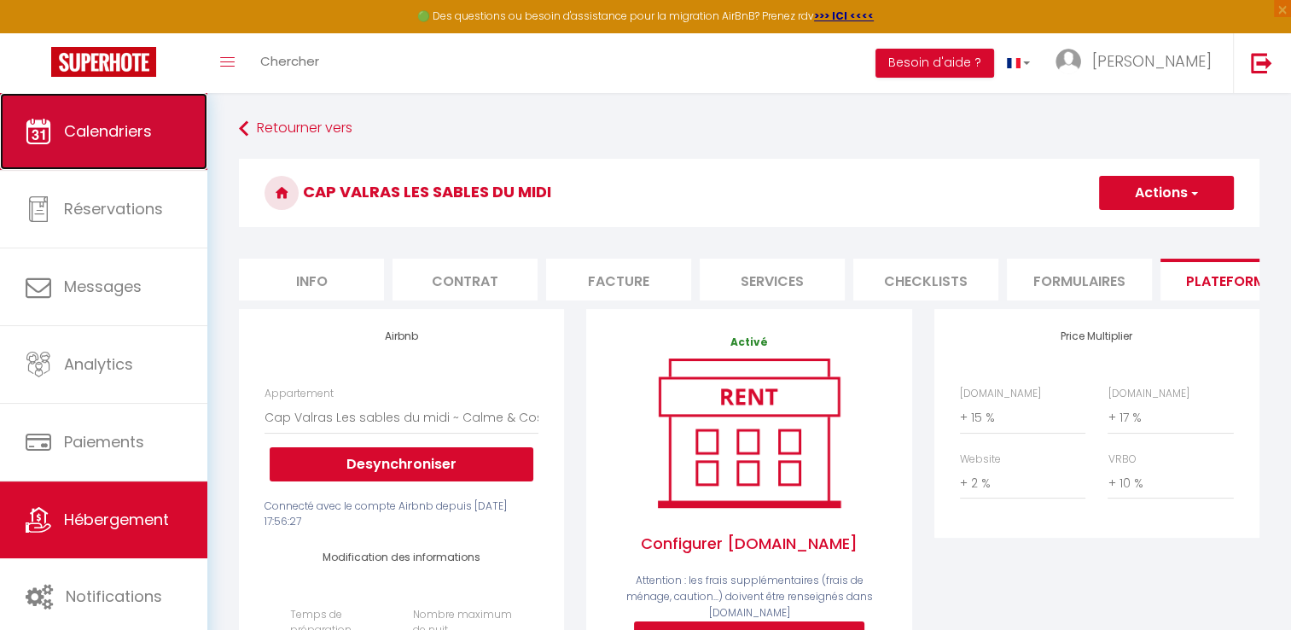
click at [125, 145] on link "Calendriers" at bounding box center [103, 131] width 207 height 77
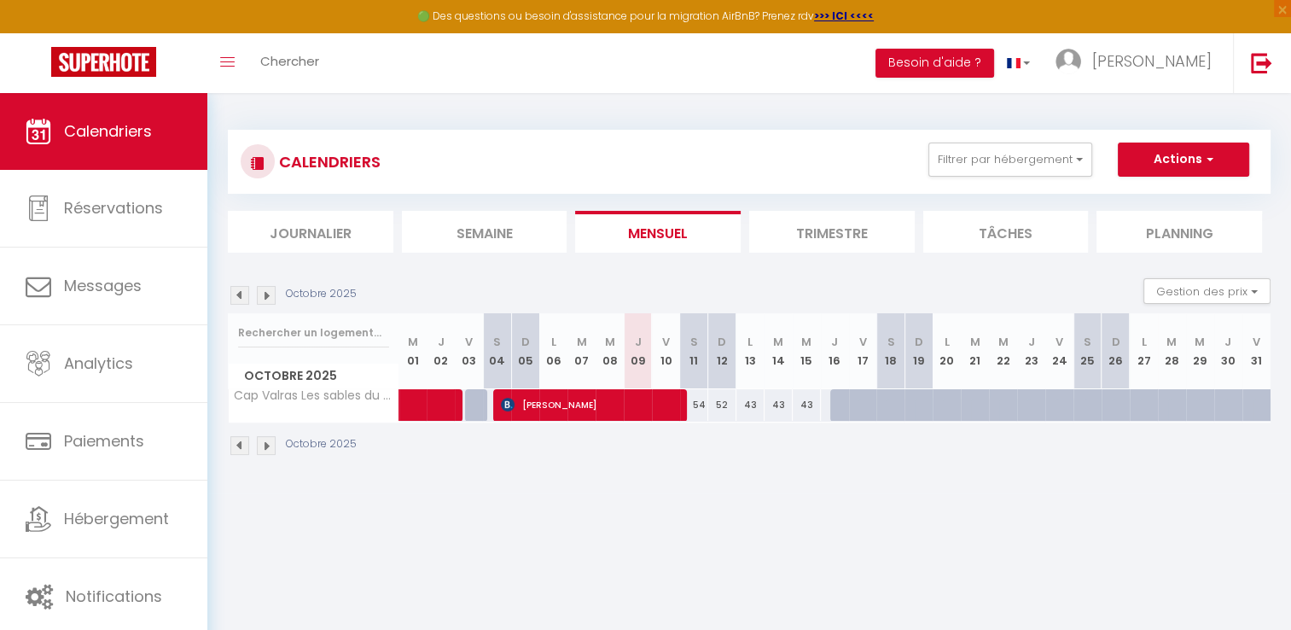
click at [235, 446] on img at bounding box center [239, 445] width 19 height 19
